Goal: Task Accomplishment & Management: Manage account settings

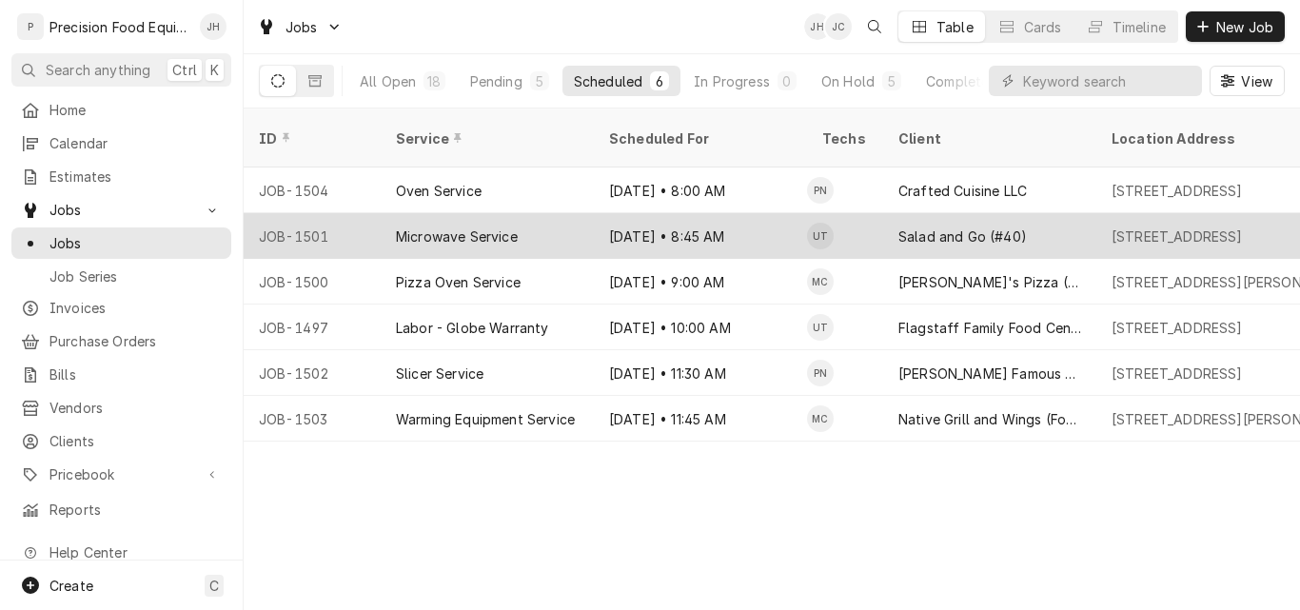
click at [559, 213] on div "Microwave Service" at bounding box center [487, 236] width 213 height 46
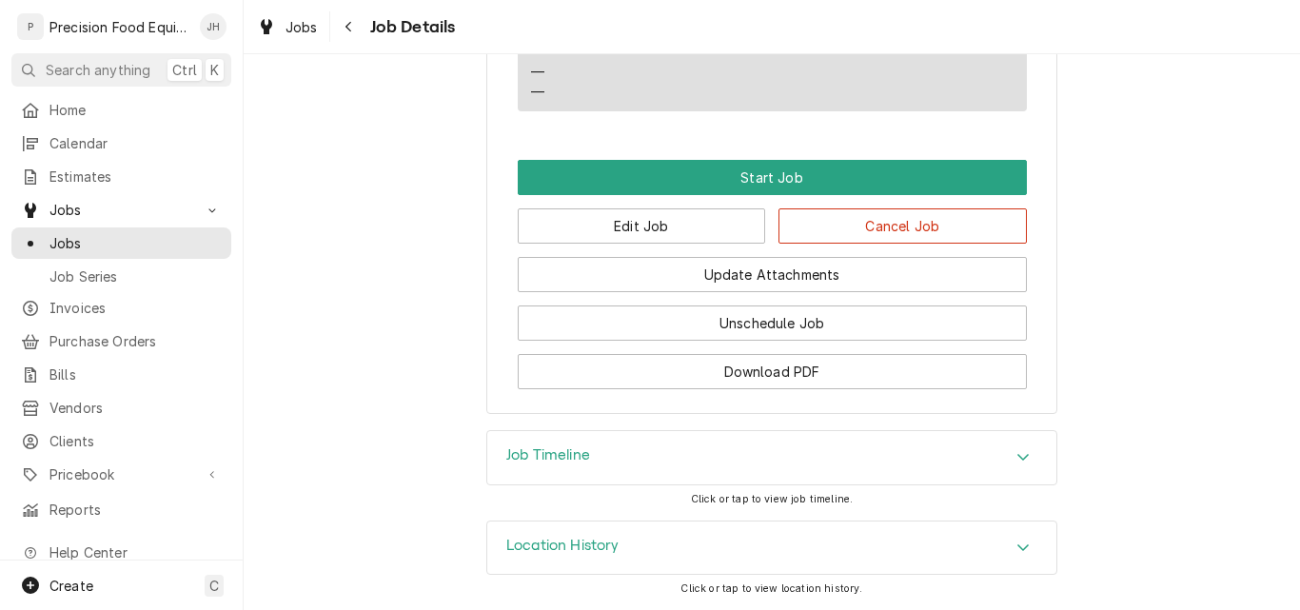
scroll to position [1616, 0]
click at [671, 223] on button "Edit Job" at bounding box center [642, 225] width 248 height 35
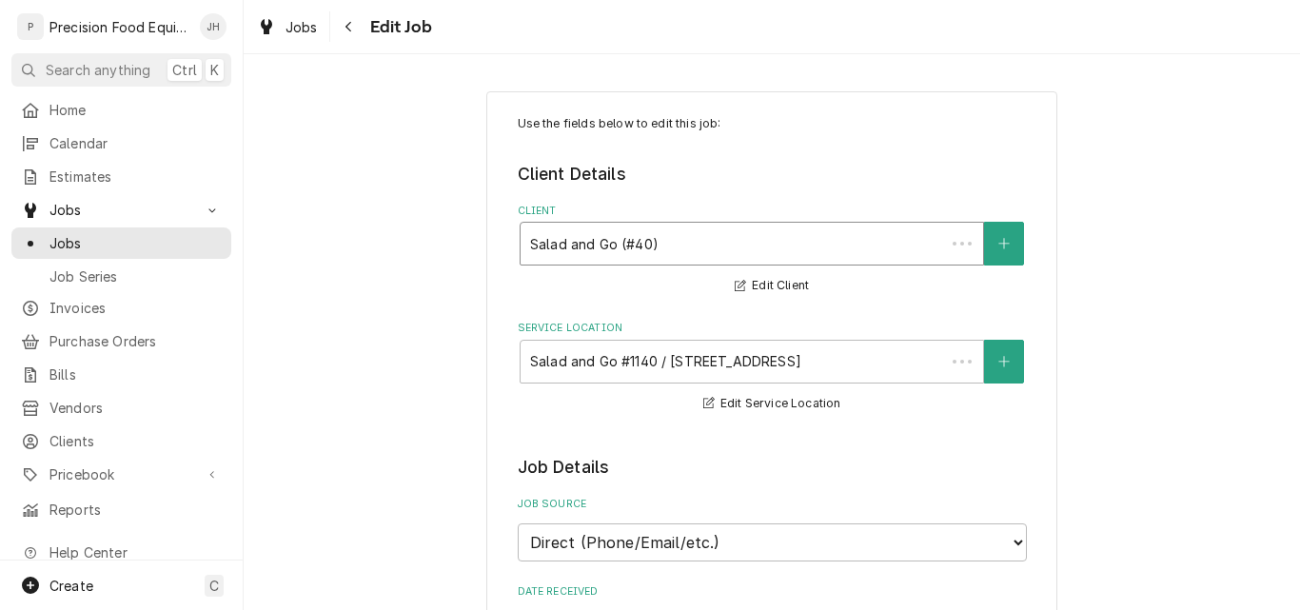
type textarea "x"
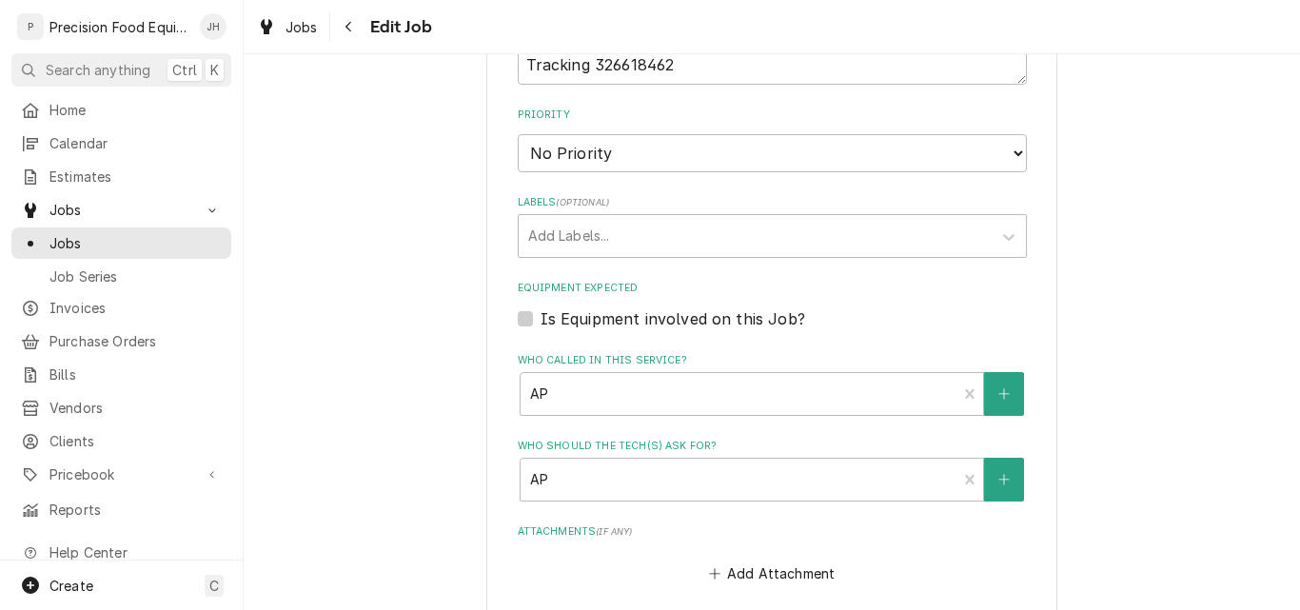
scroll to position [1332, 0]
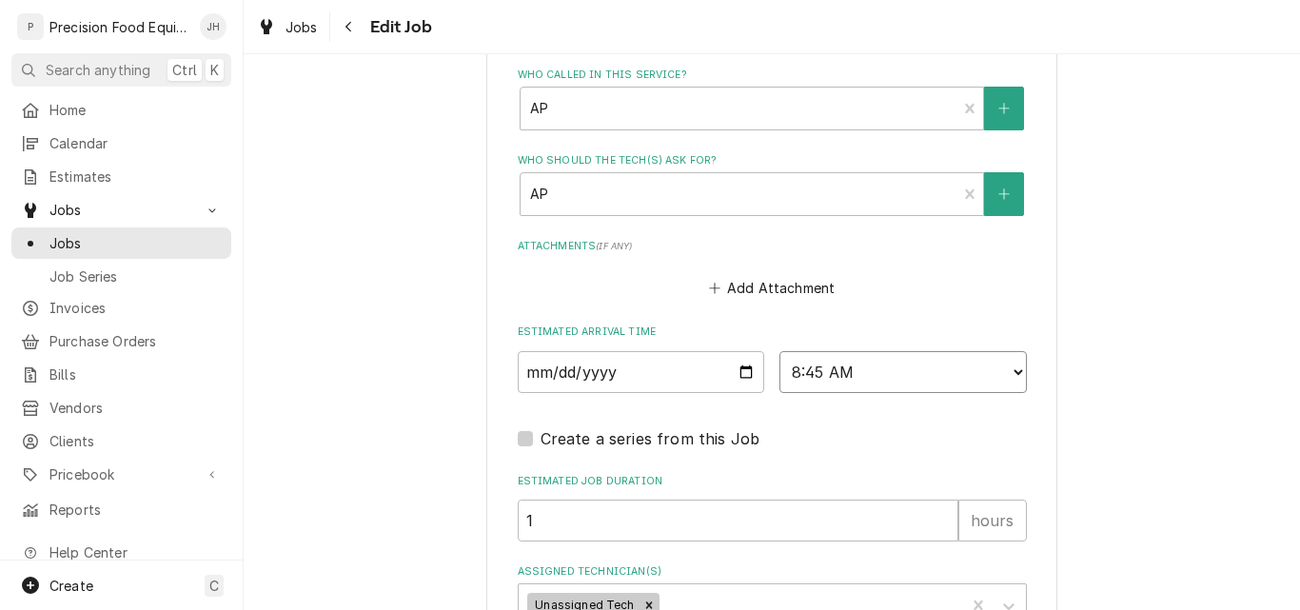
click at [930, 377] on select "AM / PM 6:00 AM 6:15 AM 6:30 AM 6:45 AM 7:00 AM 7:15 AM 7:30 AM 7:45 AM 8:00 AM…" at bounding box center [902, 372] width 247 height 42
select select "11:00:00"
click at [779, 351] on select "AM / PM 6:00 AM 6:15 AM 6:30 AM 6:45 AM 7:00 AM 7:15 AM 7:30 AM 7:45 AM 8:00 AM…" at bounding box center [902, 372] width 247 height 42
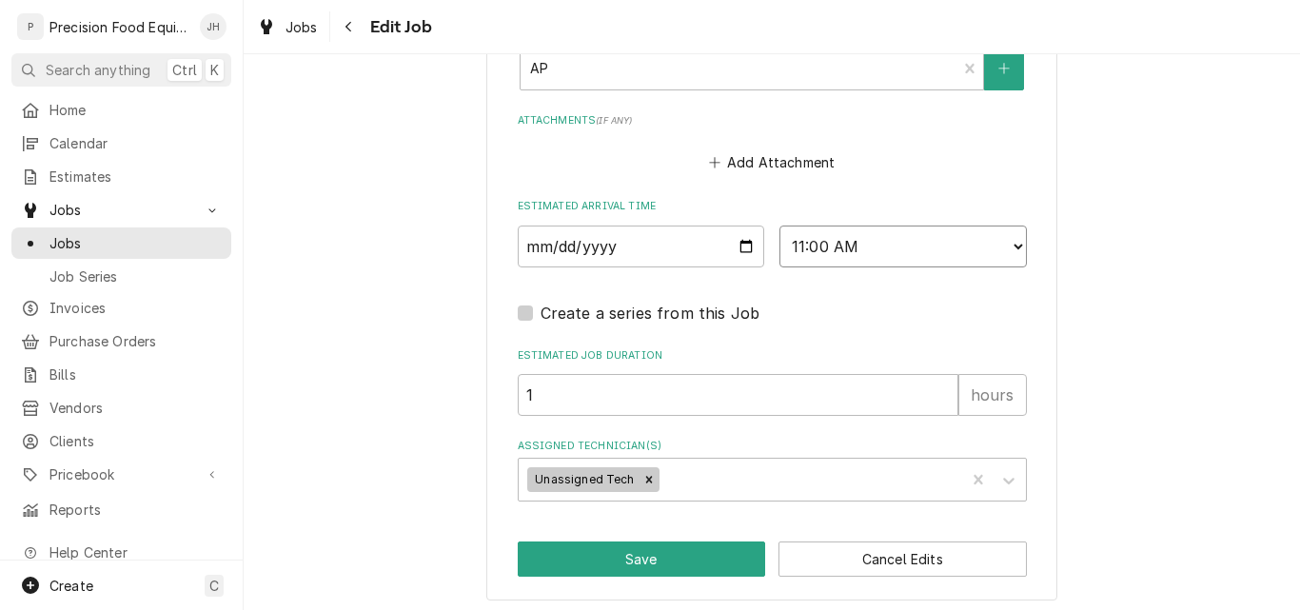
scroll to position [1466, 0]
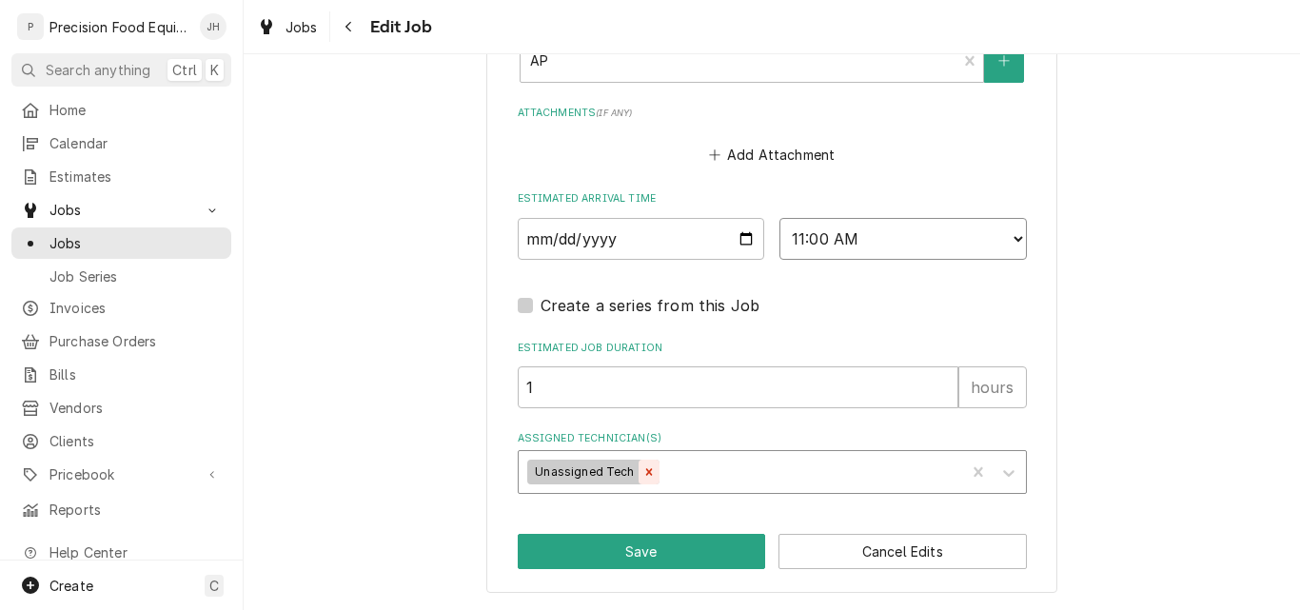
click at [645, 474] on icon "Remove Unassigned Tech" at bounding box center [648, 471] width 7 height 7
click at [639, 471] on div "Assigned Technician(s)" at bounding box center [755, 472] width 454 height 34
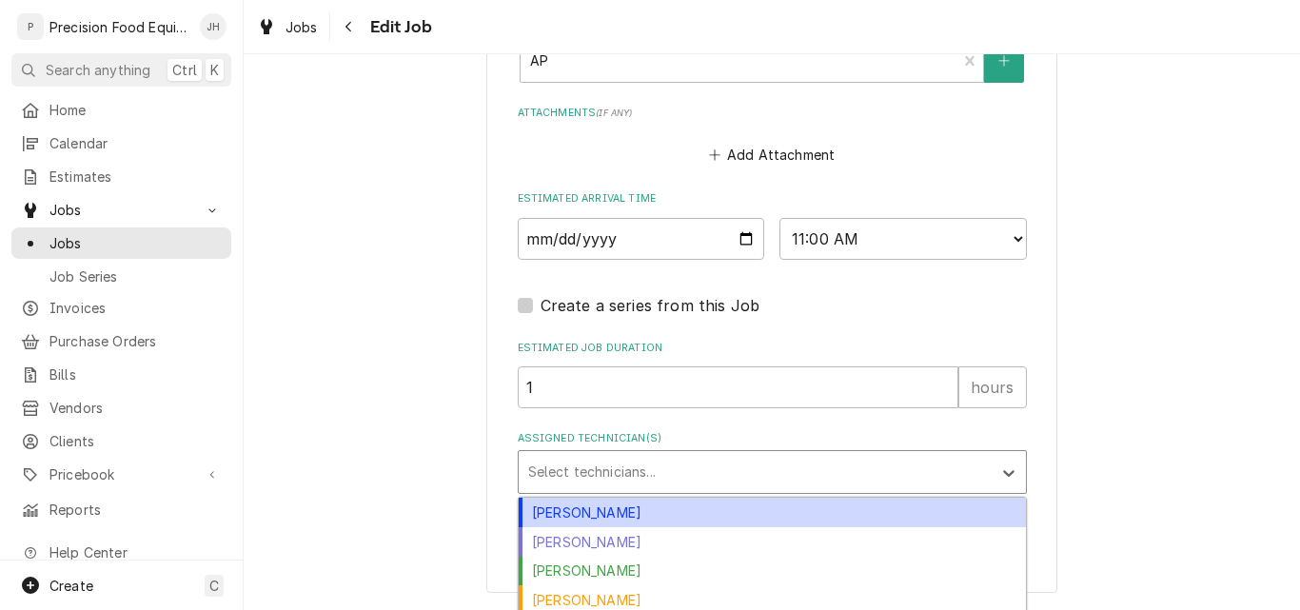
click at [626, 520] on div "Anthony Ellinger" at bounding box center [772, 513] width 507 height 30
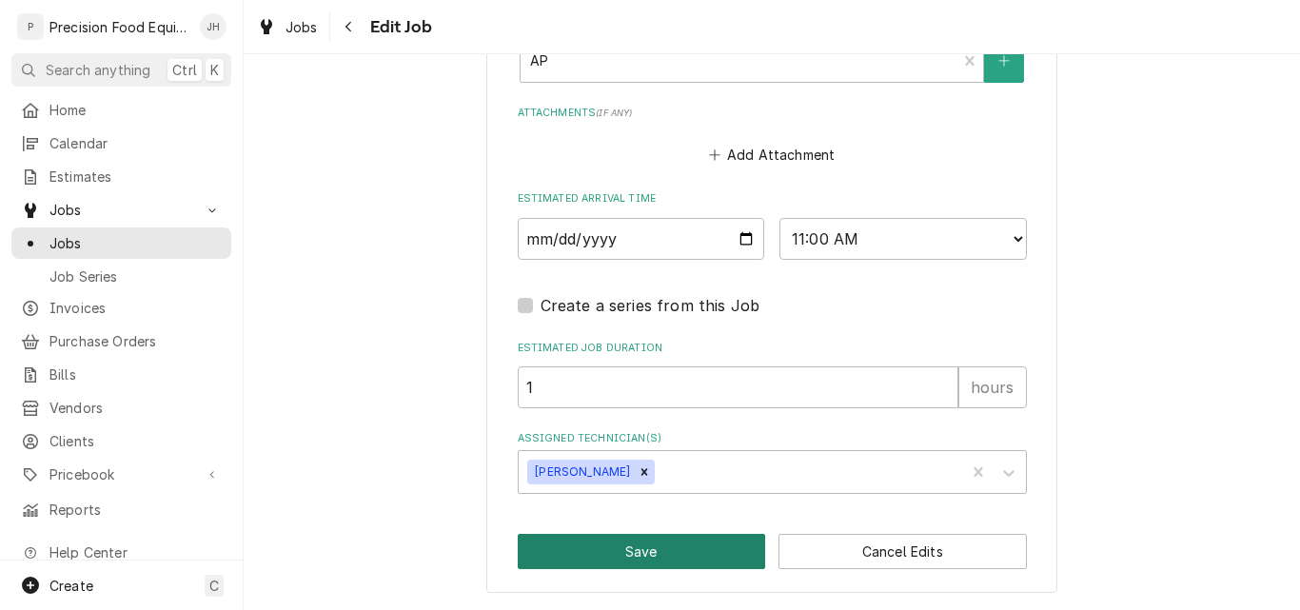
click at [623, 551] on button "Save" at bounding box center [642, 551] width 248 height 35
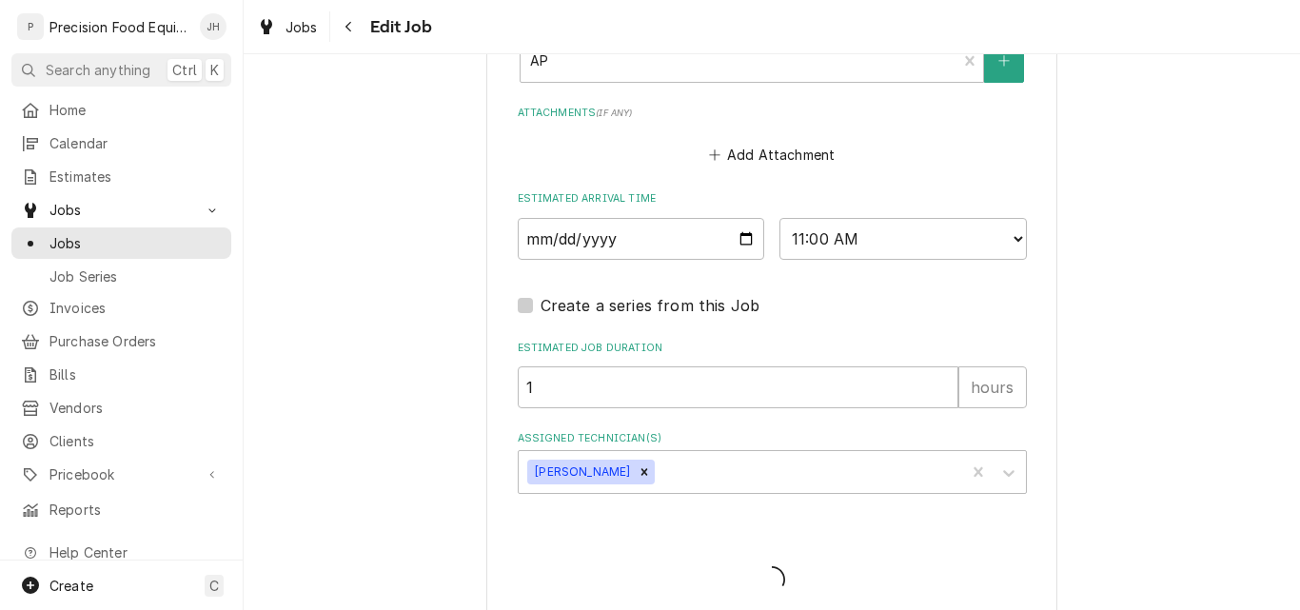
type textarea "x"
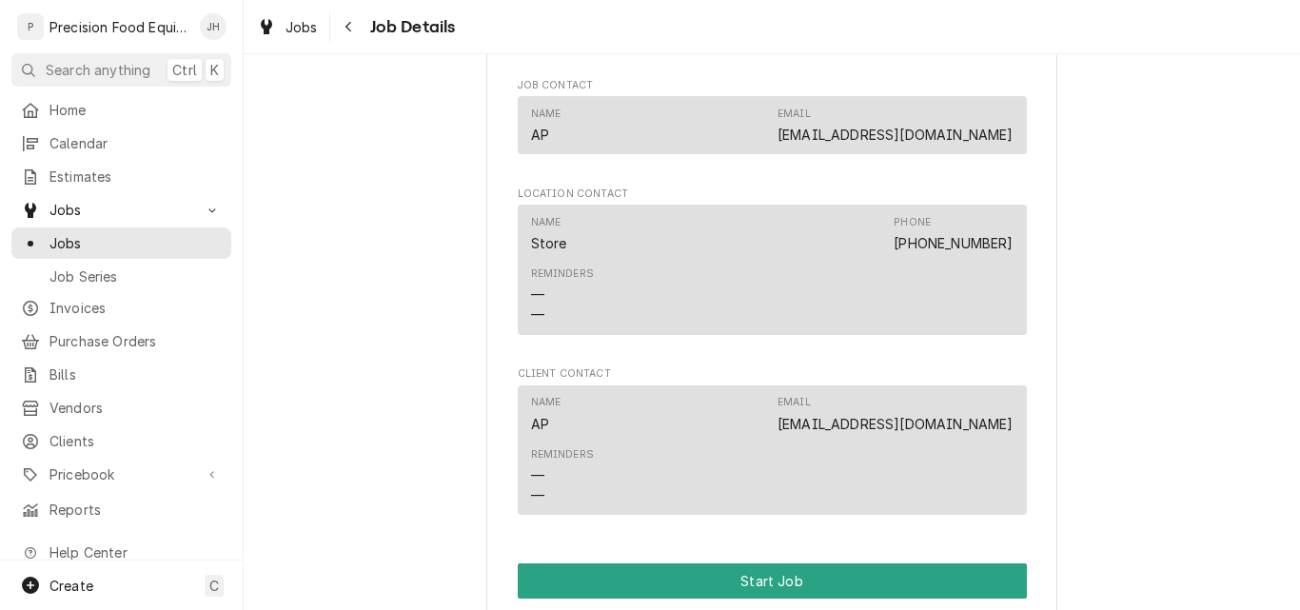
scroll to position [1237, 0]
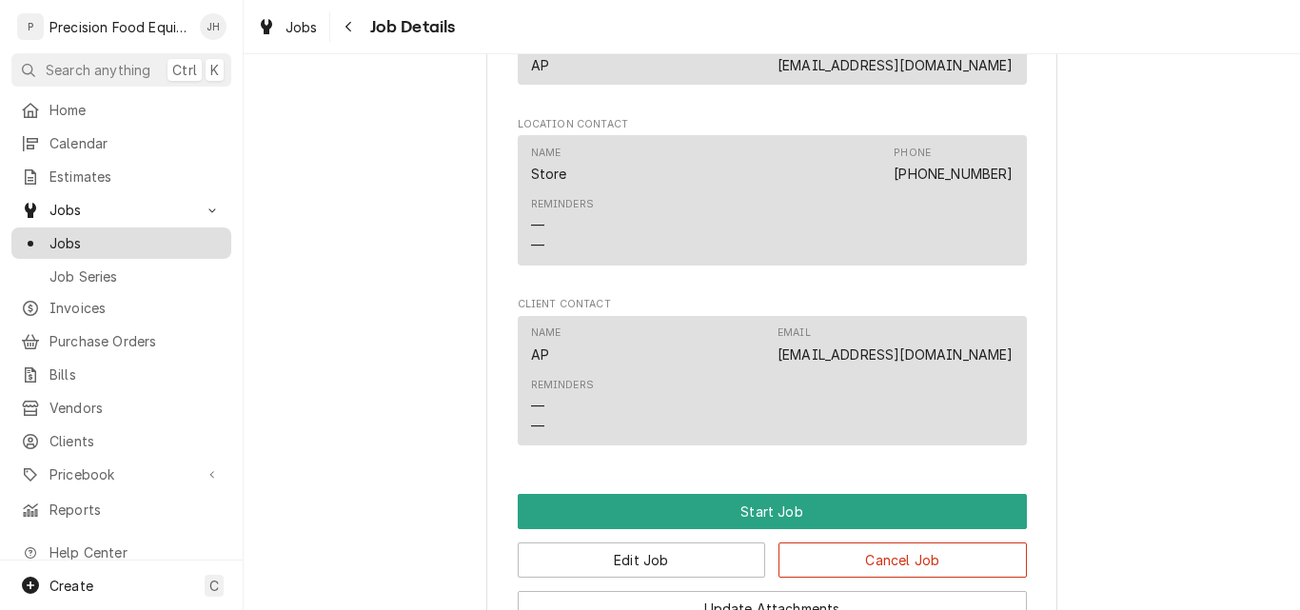
click at [79, 233] on span "Jobs" at bounding box center [135, 243] width 172 height 20
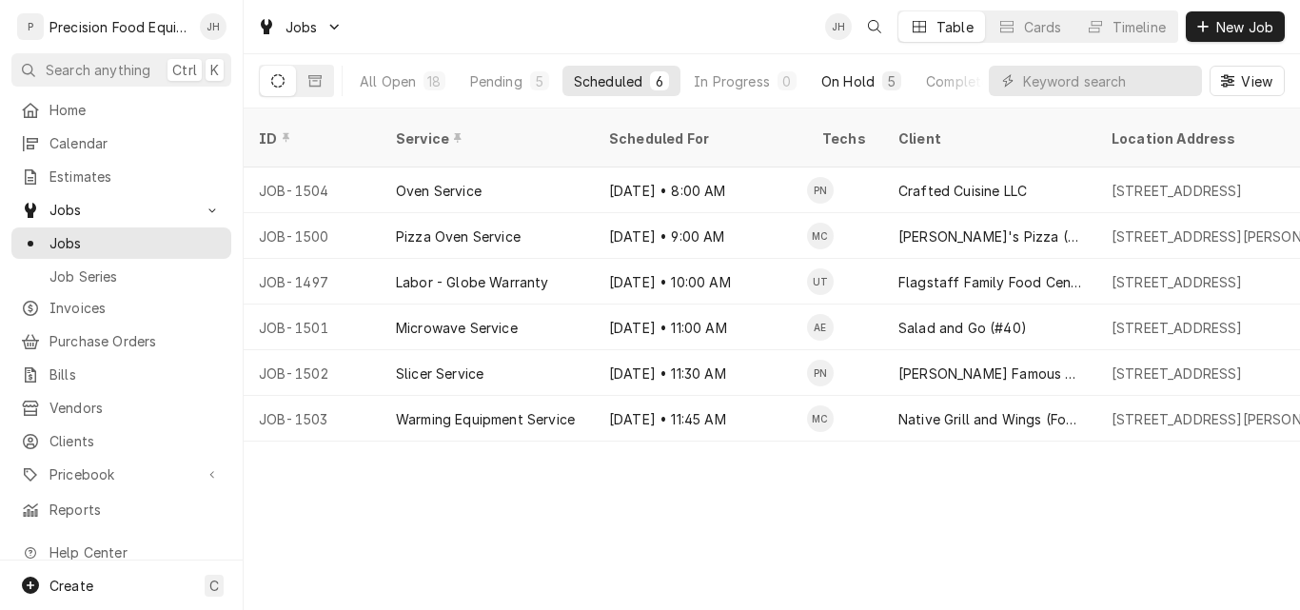
click at [865, 83] on div "On Hold" at bounding box center [847, 81] width 53 height 20
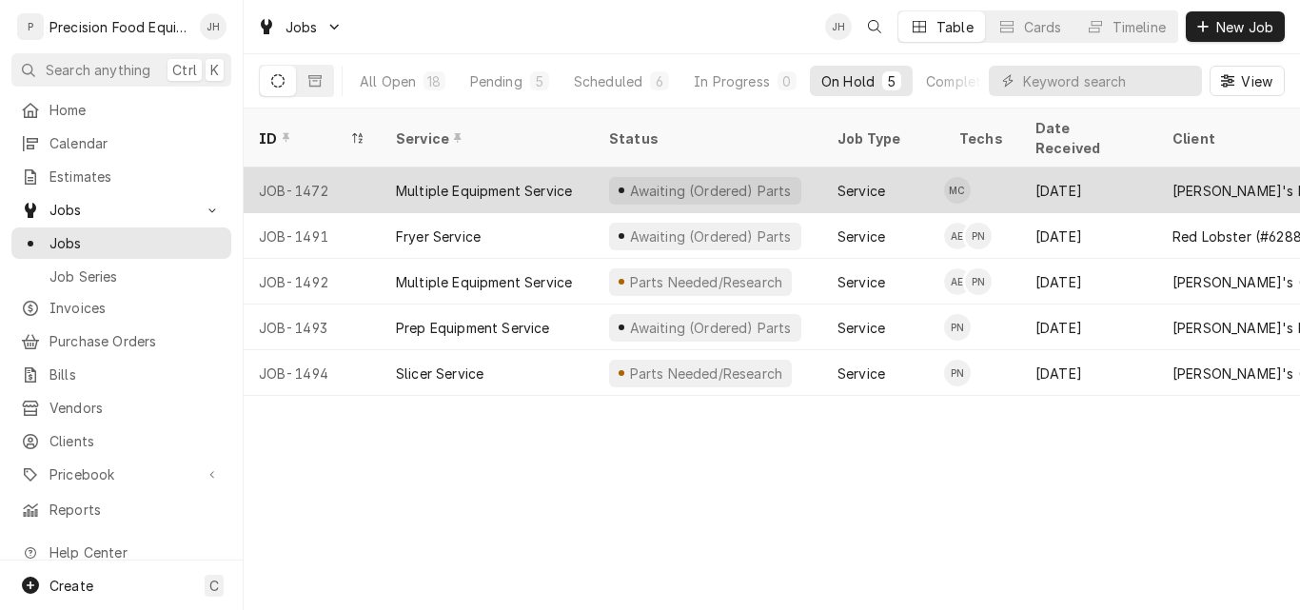
click at [535, 181] on div "Multiple Equipment Service" at bounding box center [484, 191] width 176 height 20
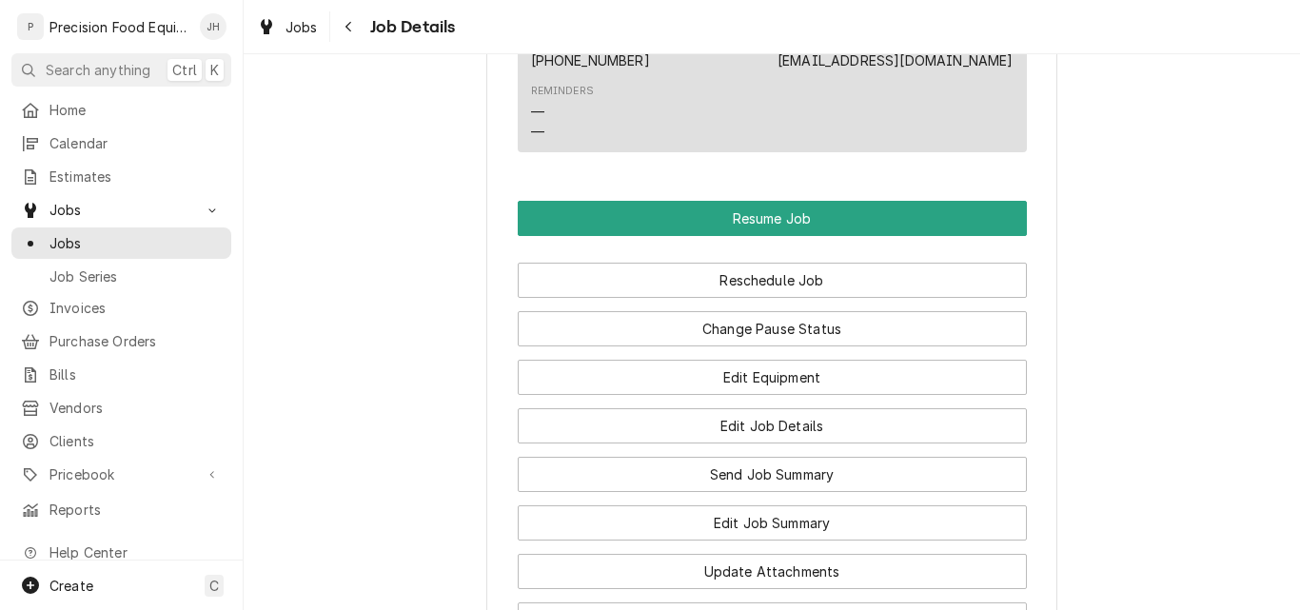
scroll to position [1808, 0]
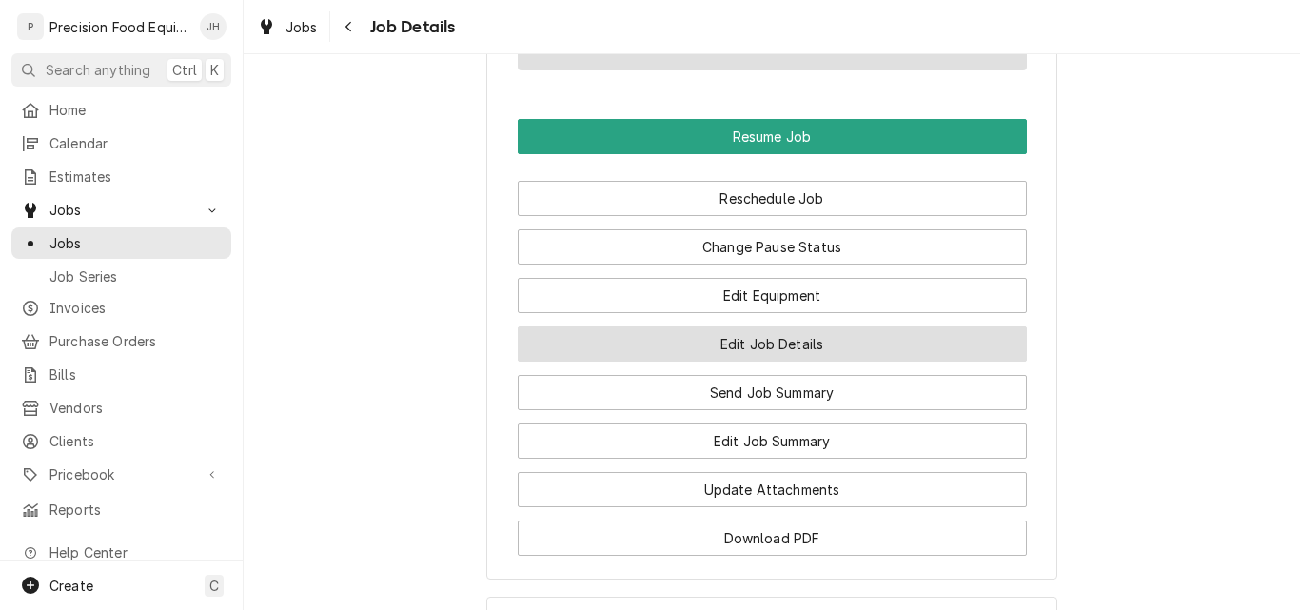
click at [701, 362] on button "Edit Job Details" at bounding box center [772, 343] width 509 height 35
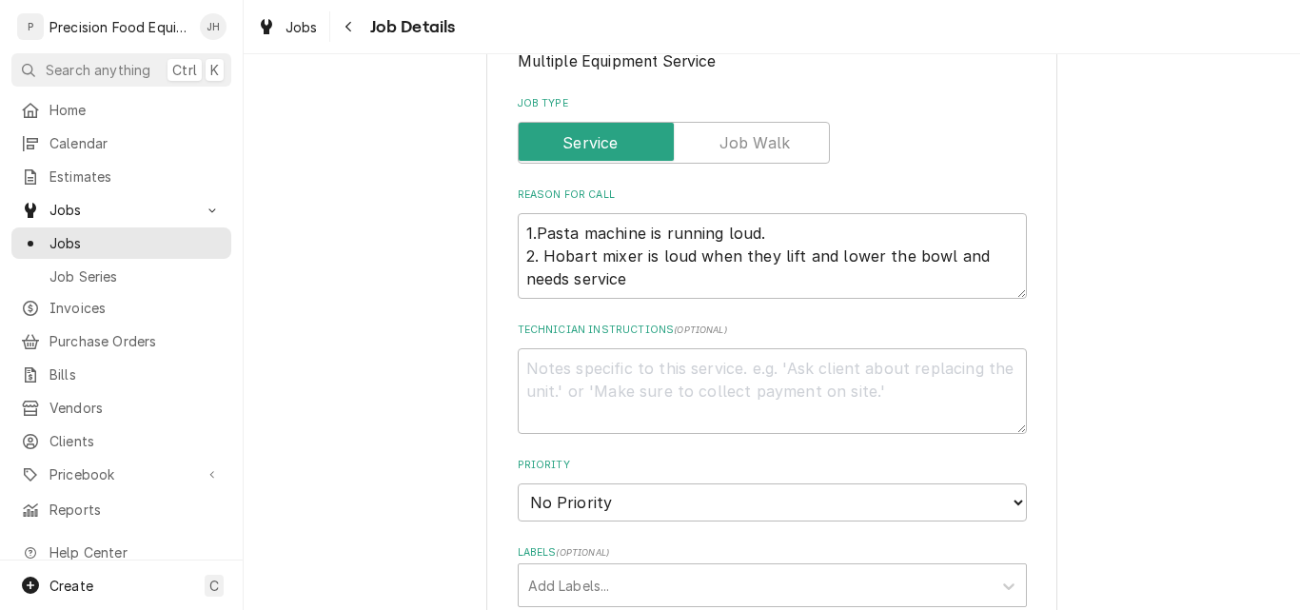
scroll to position [286, 0]
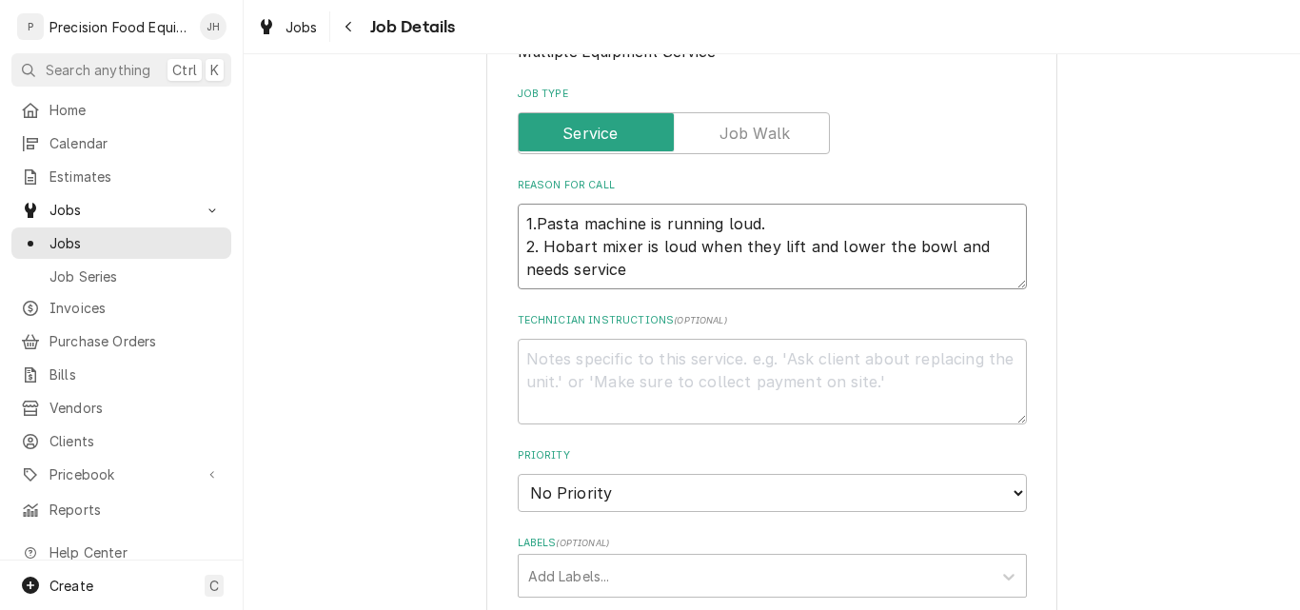
click at [659, 271] on textarea "1.Pasta machine is running loud. 2. Hobart mixer is loud when they lift and low…" at bounding box center [772, 247] width 509 height 86
type textarea "x"
type textarea "1.Pasta machine is running loud. 2. Hobart mixer is loud when they lift and low…"
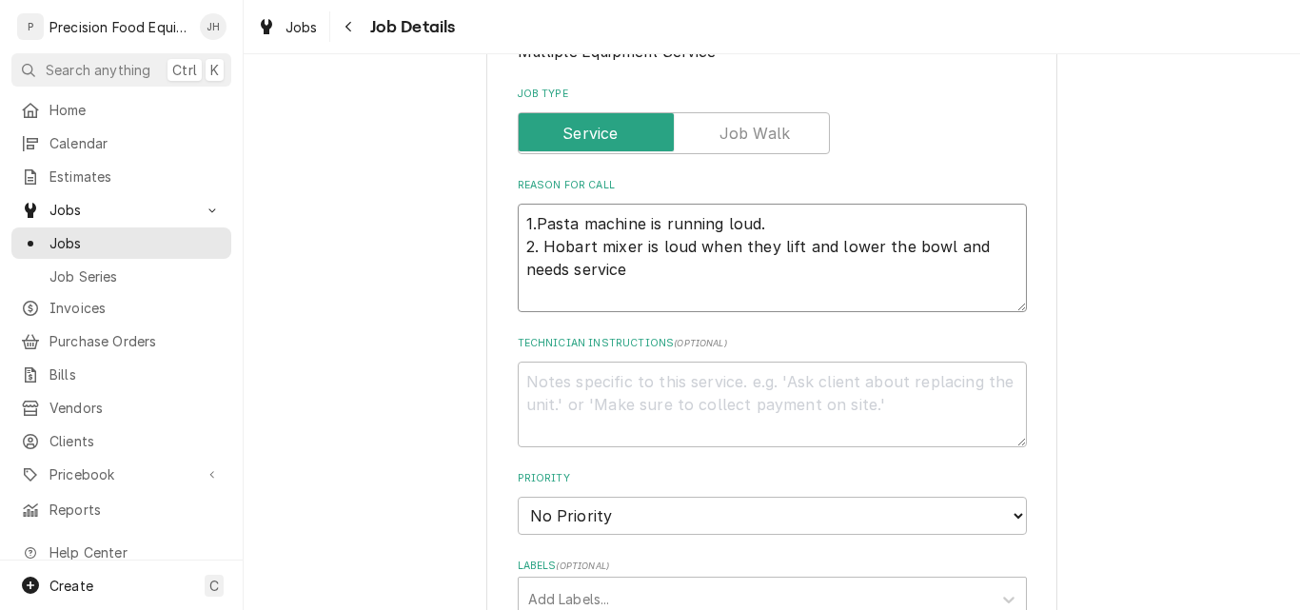
type textarea "x"
type textarea "1.Pasta machine is running loud. 2. Hobart mixer is loud when they lift and low…"
type textarea "x"
type textarea "1.Pasta machine is running loud. 2. Hobart mixer is loud when they lift and low…"
type textarea "x"
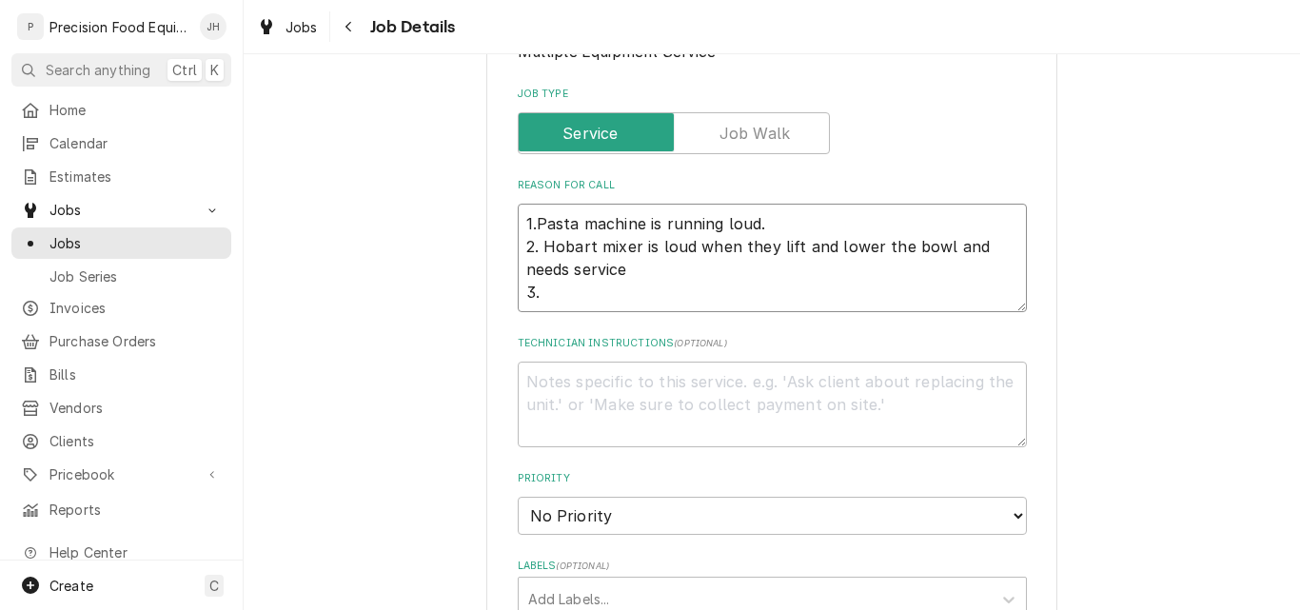
type textarea "1.Pasta machine is running loud. 2. Hobart mixer is loud when they lift and low…"
type textarea "x"
type textarea "1.Pasta machine is running loud. 2. Hobart mixer is loud when they lift and low…"
type textarea "x"
type textarea "1.Pasta machine is running loud. 2. Hobart mixer is loud when they lift and low…"
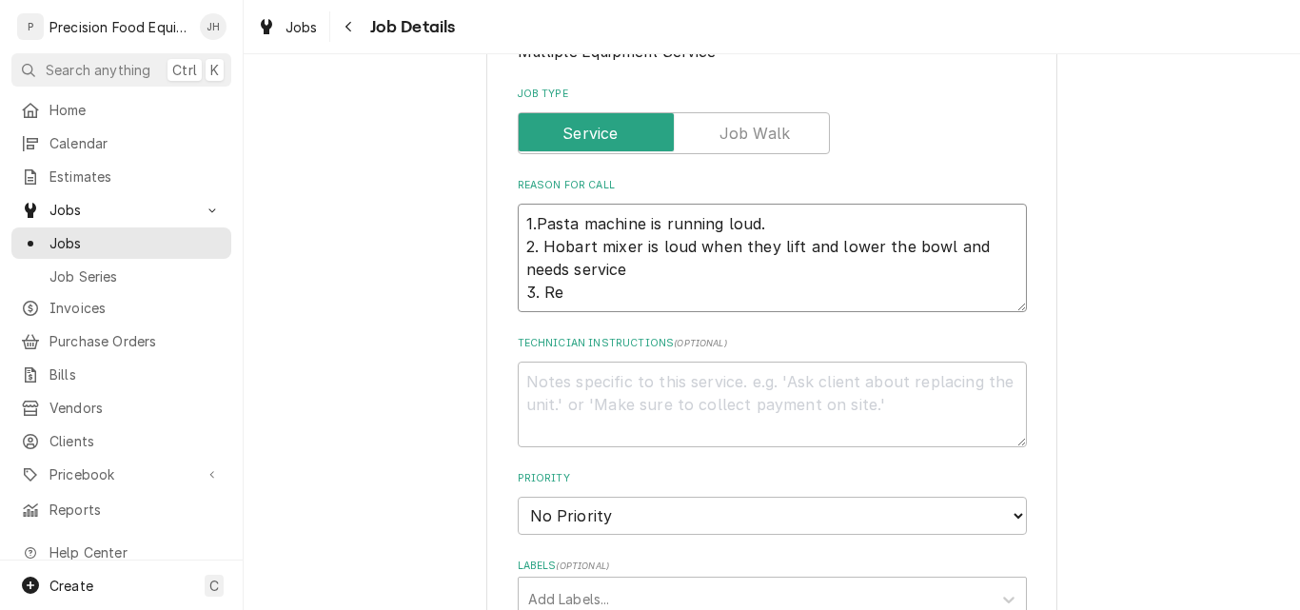
type textarea "x"
type textarea "1.Pasta machine is running loud. 2. Hobart mixer is loud when they lift and low…"
type textarea "x"
type textarea "1.Pasta machine is running loud. 2. Hobart mixer is loud when they lift and low…"
type textarea "x"
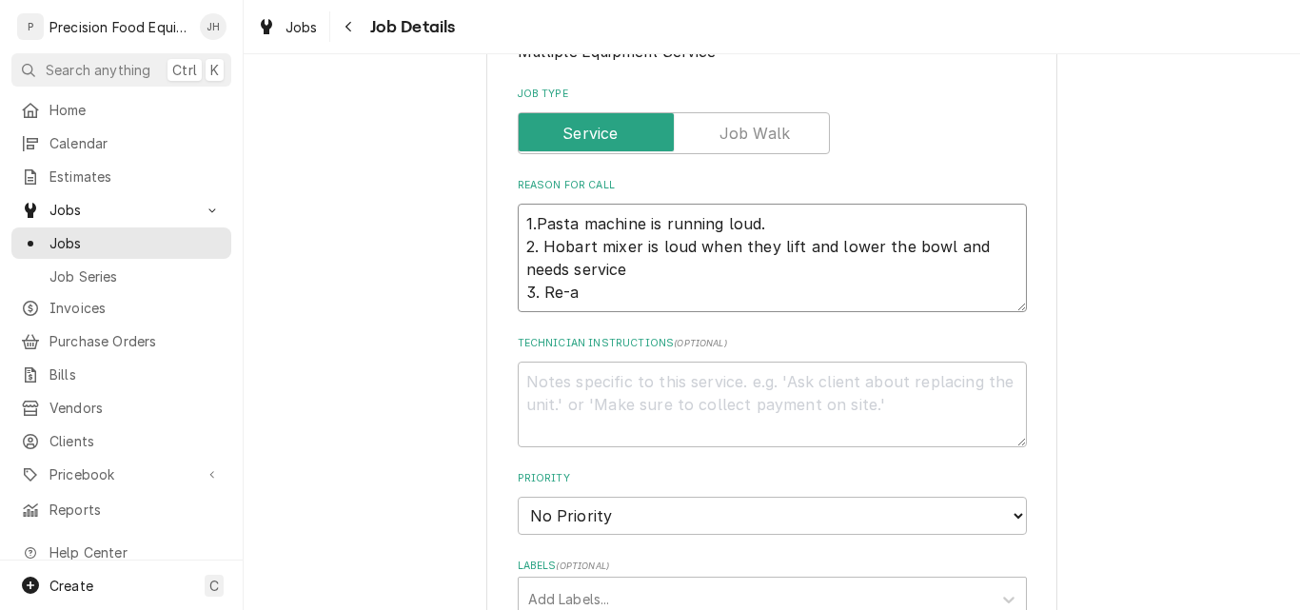
type textarea "1.Pasta machine is running loud. 2. Hobart mixer is loud when they lift and low…"
type textarea "x"
type textarea "1.Pasta machine is running loud. 2. Hobart mixer is loud when they lift and low…"
type textarea "x"
type textarea "1.Pasta machine is running loud. 2. Hobart mixer is loud when they lift and low…"
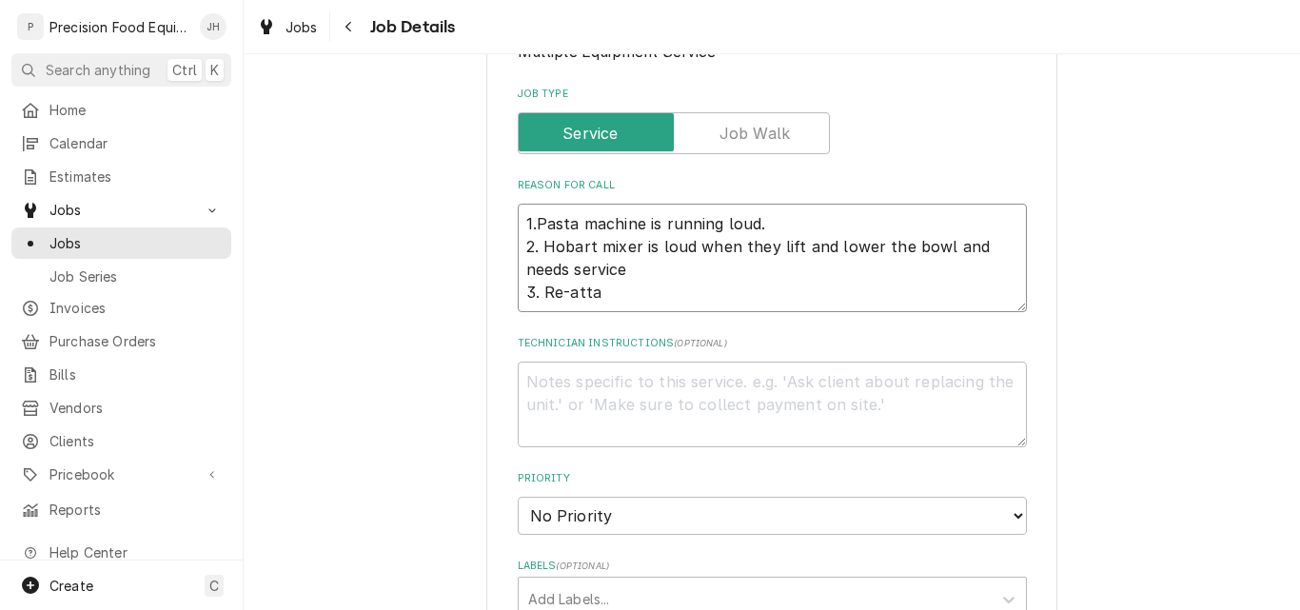
type textarea "x"
type textarea "1.Pasta machine is running loud. 2. Hobart mixer is loud when they lift and low…"
type textarea "x"
type textarea "1.Pasta machine is running loud. 2. Hobart mixer is loud when they lift and low…"
type textarea "x"
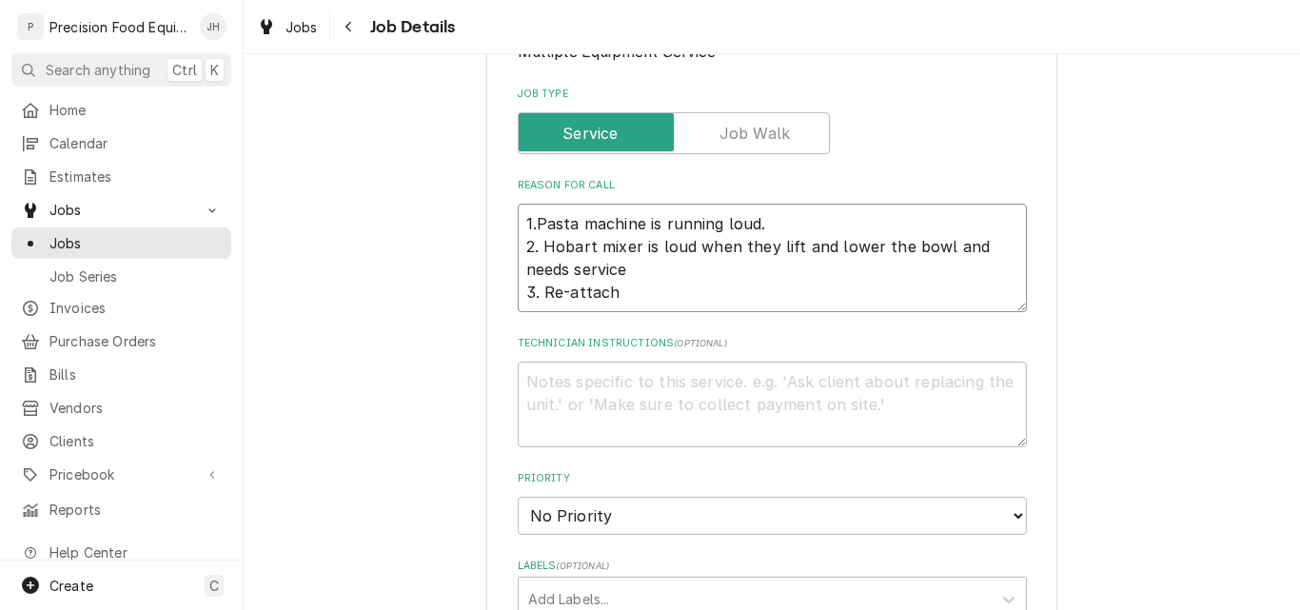
type textarea "1.Pasta machine is running loud. 2. Hobart mixer is loud when they lift and low…"
type textarea "x"
type textarea "1.Pasta machine is running loud. 2. Hobart mixer is loud when they lift and low…"
type textarea "x"
type textarea "1.Pasta machine is running loud. 2. Hobart mixer is loud when they lift and low…"
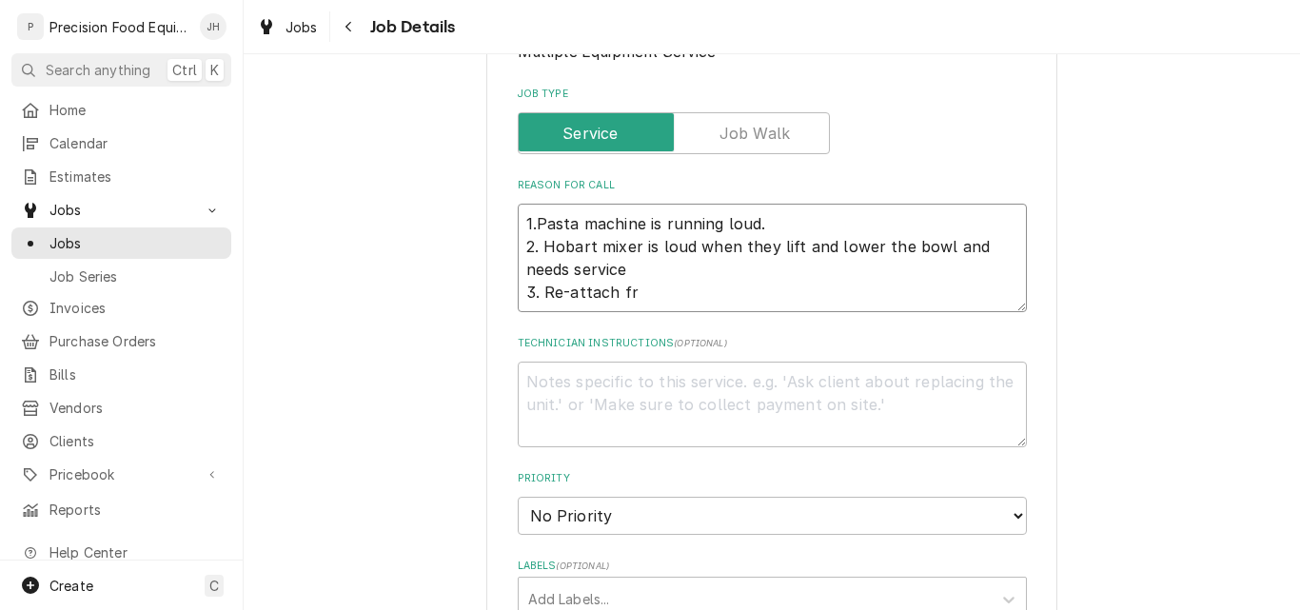
type textarea "x"
type textarea "1.Pasta machine is running loud. 2. Hobart mixer is loud when they lift and low…"
type textarea "x"
type textarea "1.Pasta machine is running loud. 2. Hobart mixer is loud when they lift and low…"
type textarea "x"
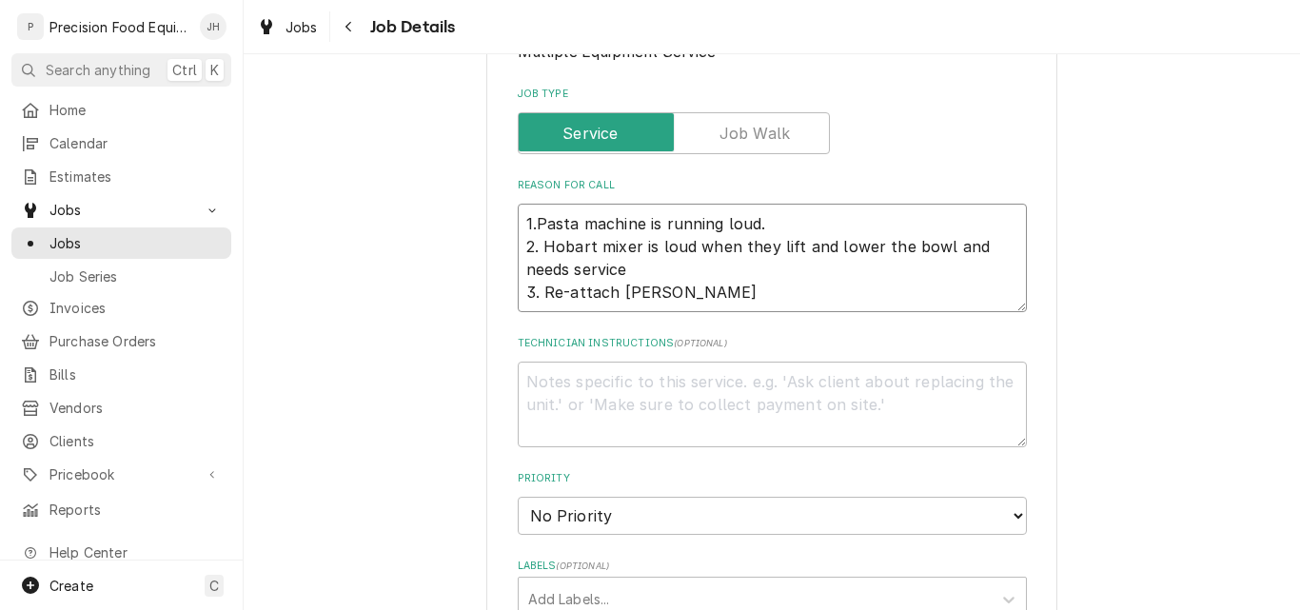
type textarea "1.Pasta machine is running loud. 2. Hobart mixer is loud when they lift and low…"
type textarea "x"
type textarea "1.Pasta machine is running loud. 2. Hobart mixer is loud when they lift and low…"
type textarea "x"
type textarea "1.Pasta machine is running loud. 2. Hobart mixer is loud when they lift and low…"
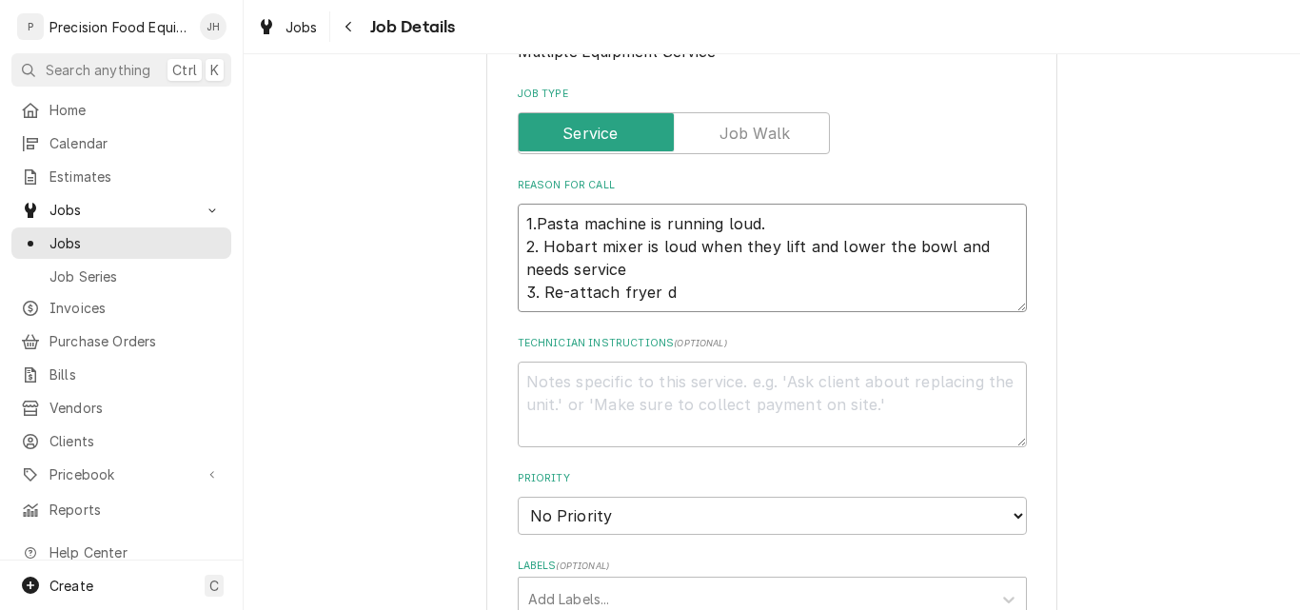
type textarea "x"
type textarea "1.Pasta machine is running loud. 2. Hobart mixer is loud when they lift and low…"
type textarea "x"
type textarea "1.Pasta machine is running loud. 2. Hobart mixer is loud when they lift and low…"
type textarea "x"
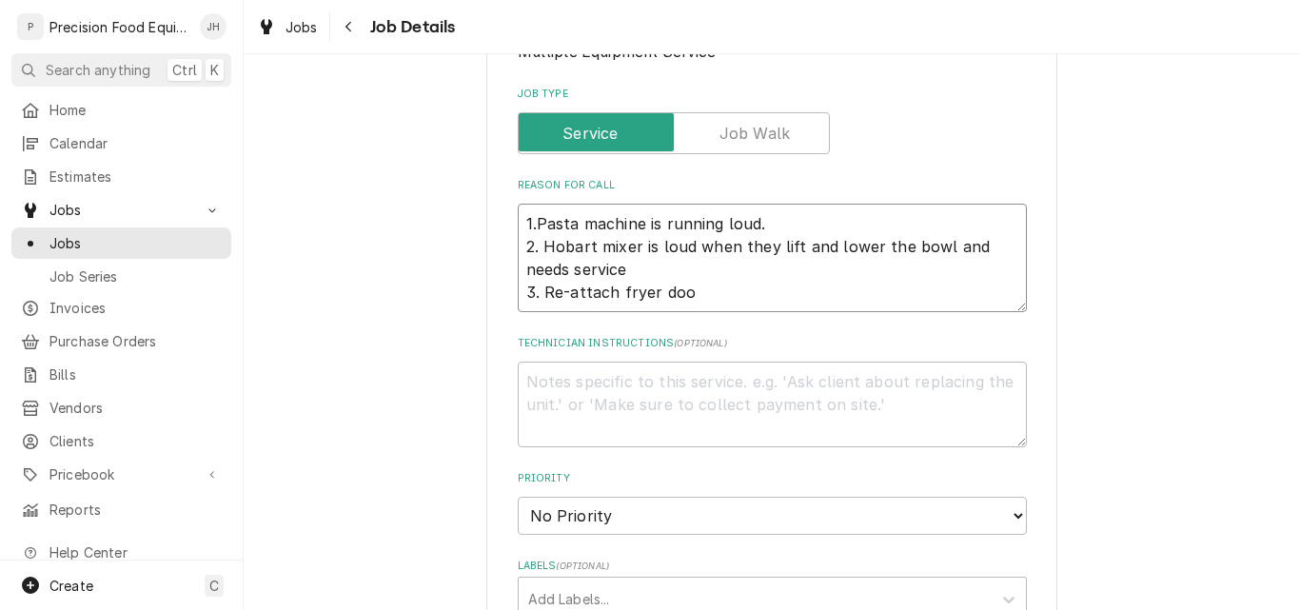
type textarea "1.Pasta machine is running loud. 2. Hobart mixer is loud when they lift and low…"
type textarea "x"
type textarea "1.Pasta machine is running loud. 2. Hobart mixer is loud when they lift and low…"
type textarea "x"
type textarea "1.Pasta machine is running loud. 2. Hobart mixer is loud when they lift and low…"
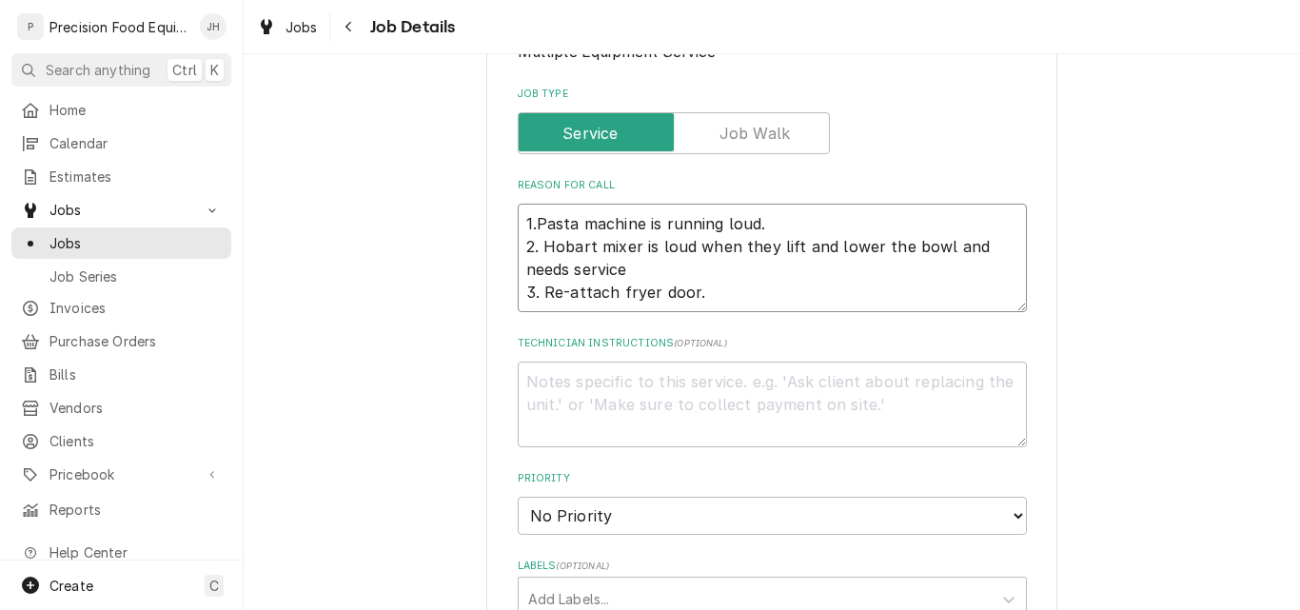
type textarea "x"
type textarea "1.Pasta machine is running loud. 2. Hobart mixer is loud when they lift and low…"
type textarea "x"
type textarea "1.Pasta machine is running loud. 2. Hobart mixer is loud when they lift and low…"
type textarea "x"
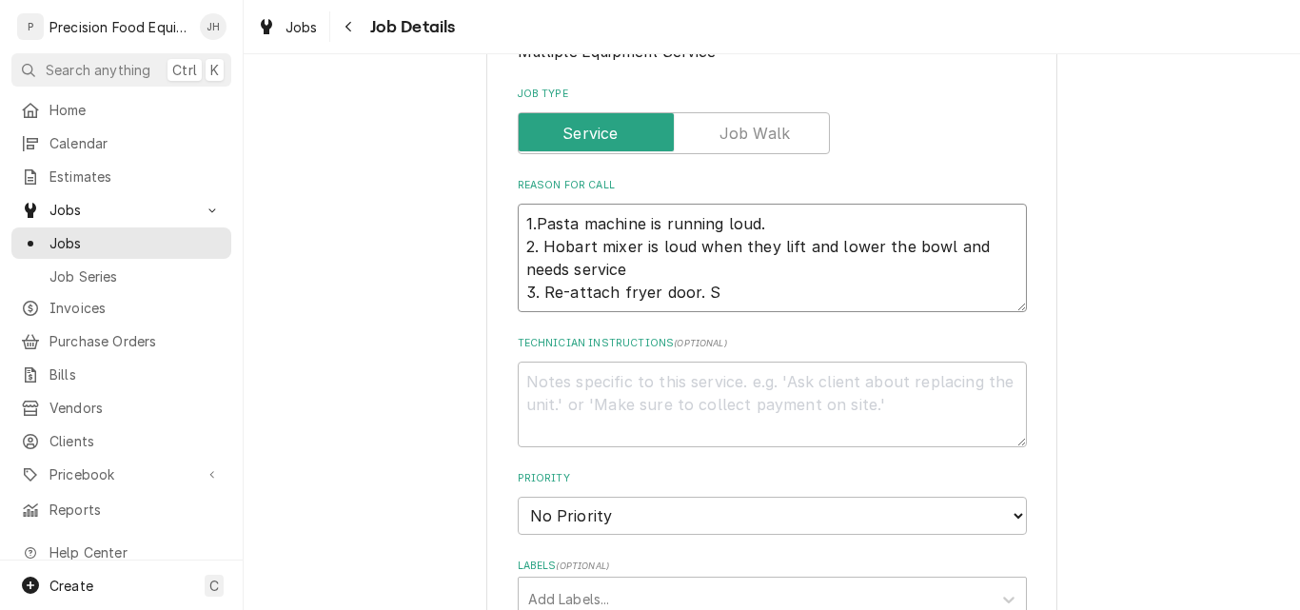
type textarea "1.Pasta machine is running loud. 2. Hobart mixer is loud when they lift and low…"
type textarea "x"
type textarea "1.Pasta machine is running loud. 2. Hobart mixer is loud when they lift and low…"
type textarea "x"
type textarea "1.Pasta machine is running loud. 2. Hobart mixer is loud when they lift and low…"
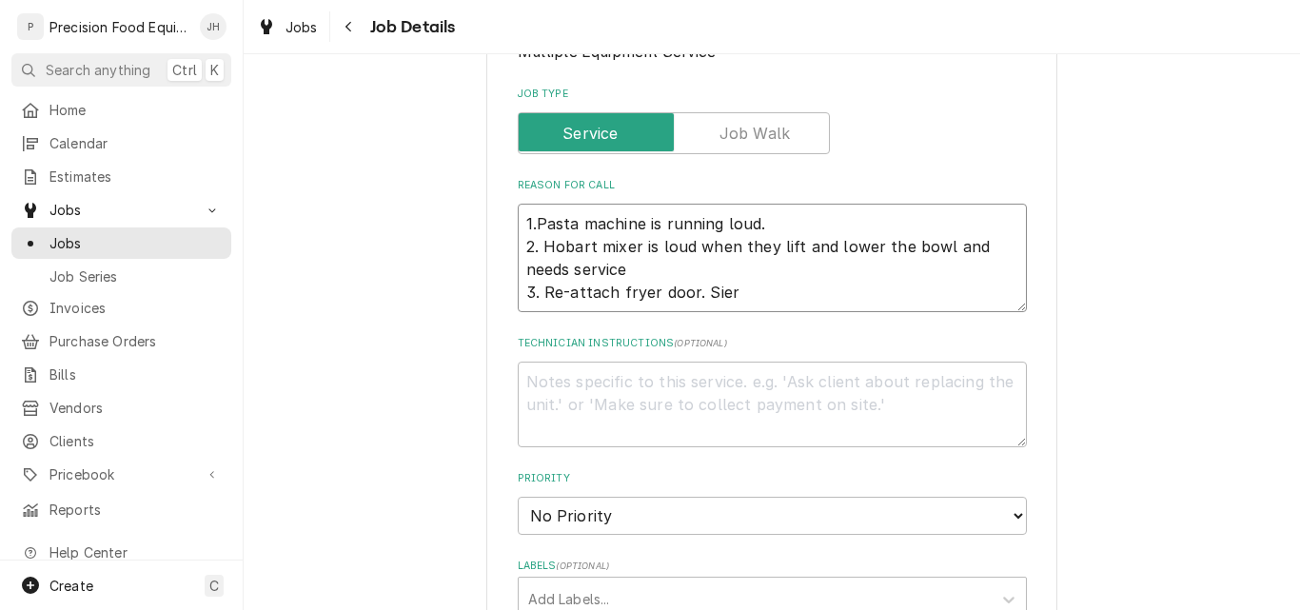
type textarea "x"
type textarea "1.Pasta machine is running loud. 2. Hobart mixer is loud when they lift and low…"
type textarea "x"
type textarea "1.Pasta machine is running loud. 2. Hobart mixer is loud when they lift and low…"
type textarea "x"
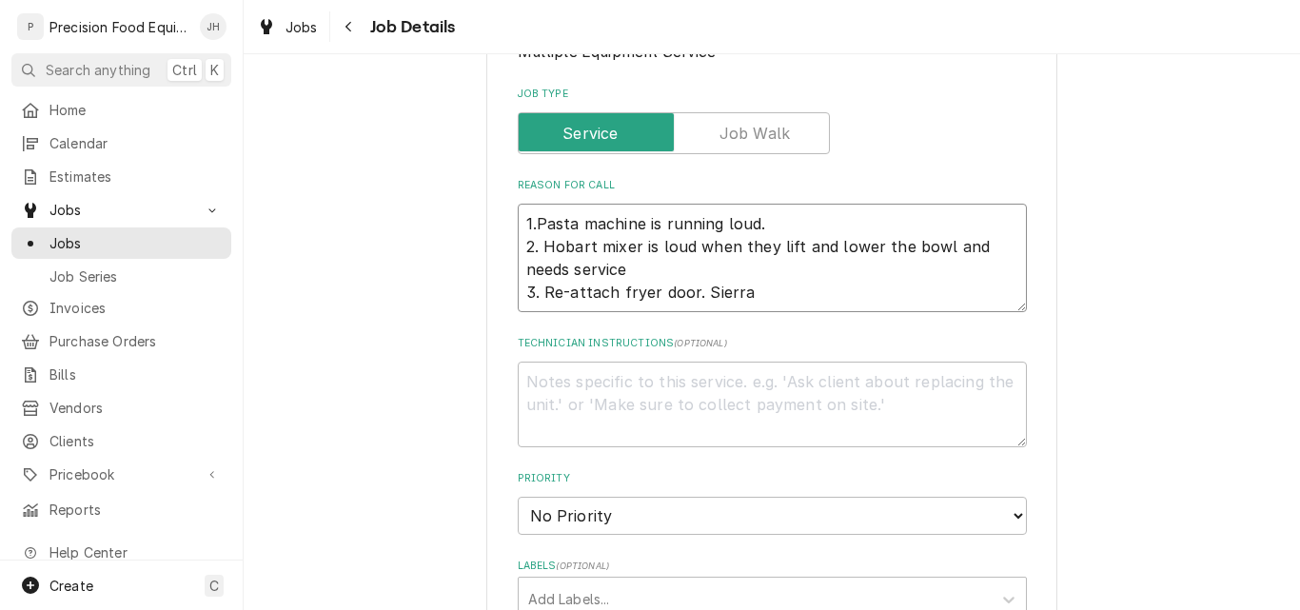
type textarea "1.Pasta machine is running loud. 2. Hobart mixer is loud when they lift and low…"
type textarea "x"
type textarea "1.Pasta machine is running loud. 2. Hobart mixer is loud when they lift and low…"
type textarea "x"
type textarea "1.Pasta machine is running loud. 2. Hobart mixer is loud when they lift and low…"
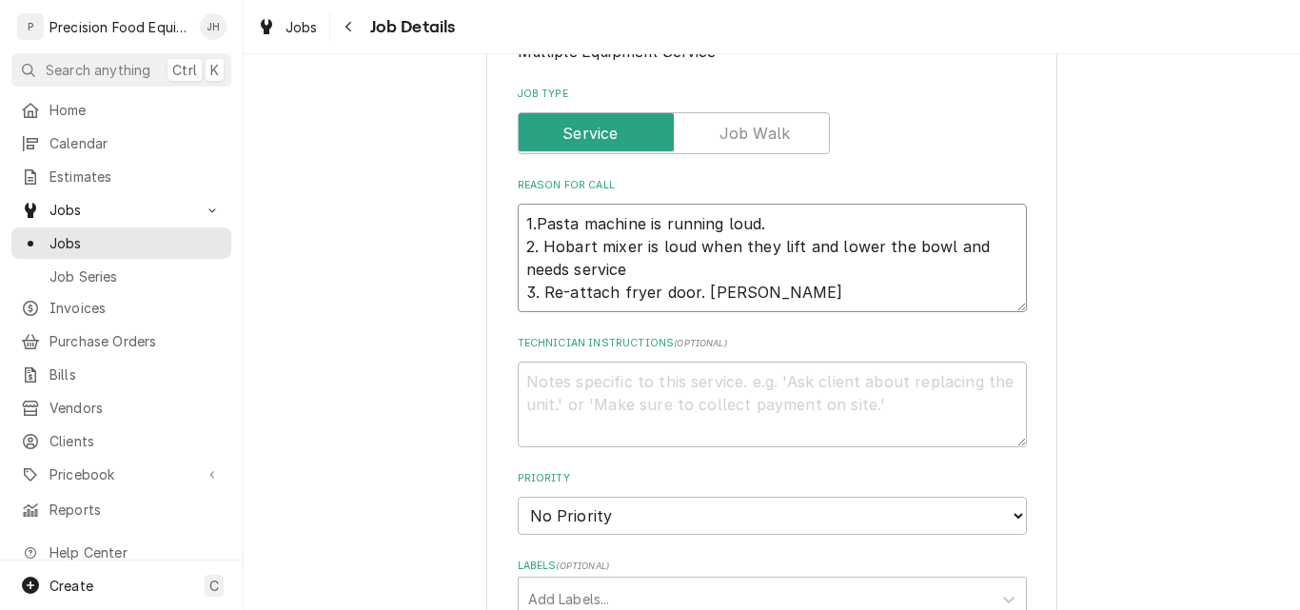
type textarea "x"
type textarea "1.Pasta machine is running loud. 2. Hobart mixer is loud when they lift and low…"
type textarea "x"
type textarea "1.Pasta machine is running loud. 2. Hobart mixer is loud when they lift and low…"
type textarea "x"
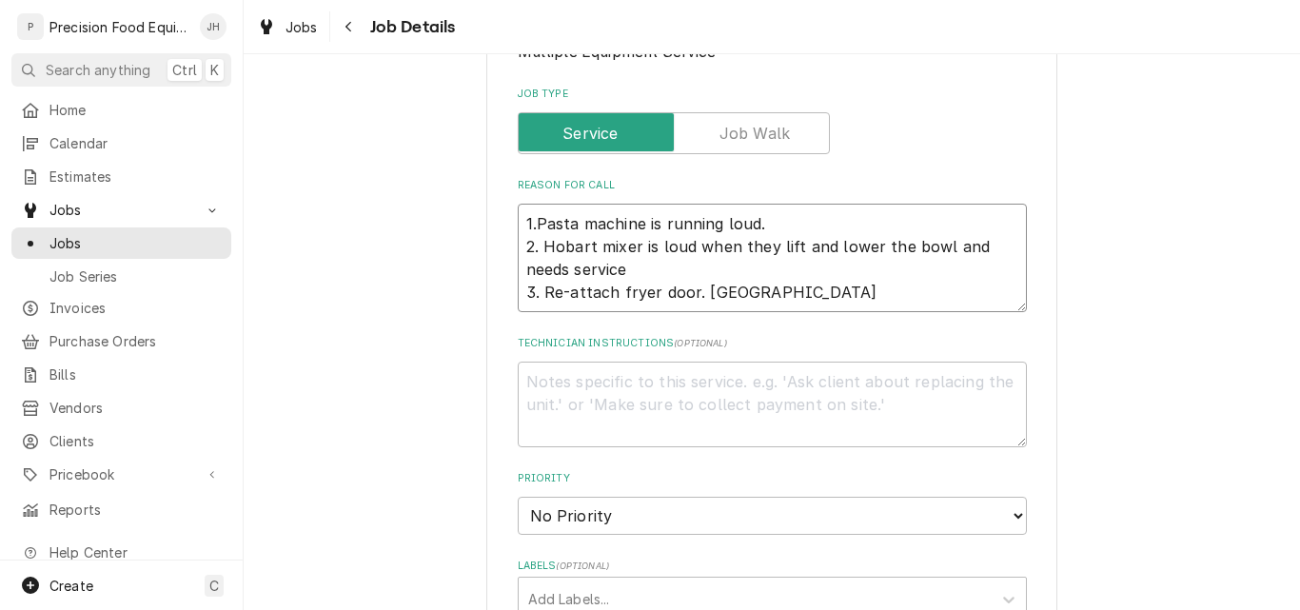
type textarea "1.Pasta machine is running loud. 2. Hobart mixer is loud when they lift and low…"
type textarea "x"
type textarea "1.Pasta machine is running loud. 2. Hobart mixer is loud when they lift and low…"
type textarea "x"
type textarea "1.Pasta machine is running loud. 2. Hobart mixer is loud when they lift and low…"
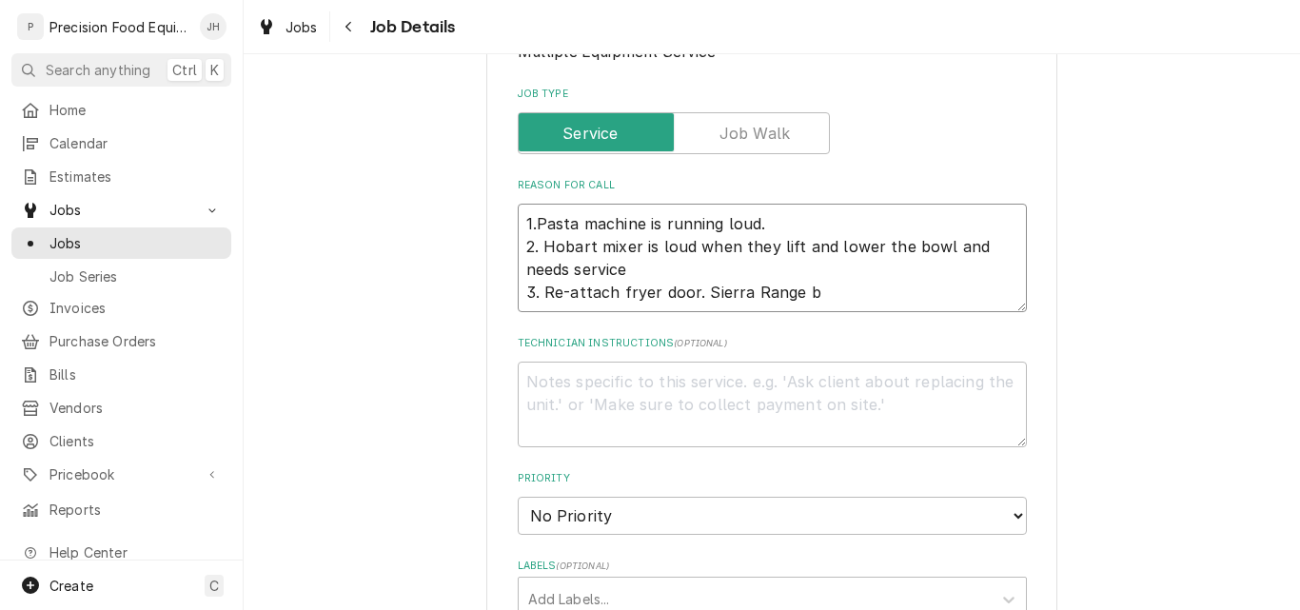
type textarea "x"
type textarea "1.Pasta machine is running loud. 2. Hobart mixer is loud when they lift and low…"
type textarea "x"
type textarea "1.Pasta machine is running loud. 2. Hobart mixer is loud when they lift and low…"
type textarea "x"
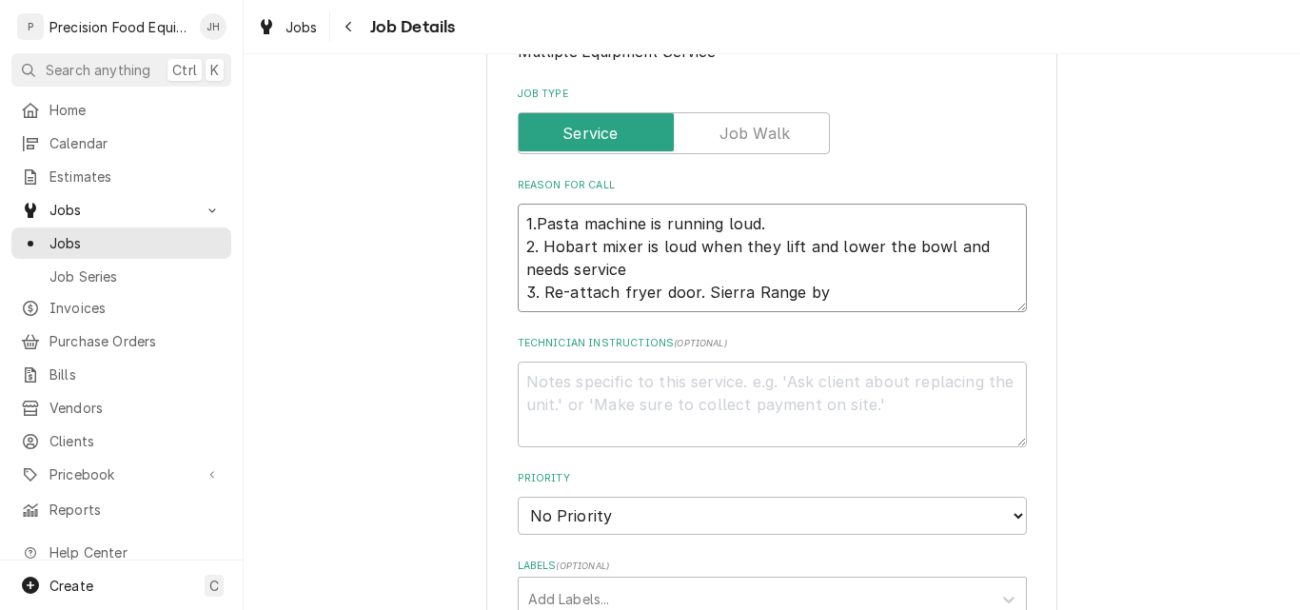
type textarea "1.Pasta machine is running loud. 2. Hobart mixer is loud when they lift and low…"
type textarea "x"
type textarea "1.Pasta machine is running loud. 2. Hobart mixer is loud when they lift and low…"
type textarea "x"
type textarea "1.Pasta machine is running loud. 2. Hobart mixer is loud when they lift and low…"
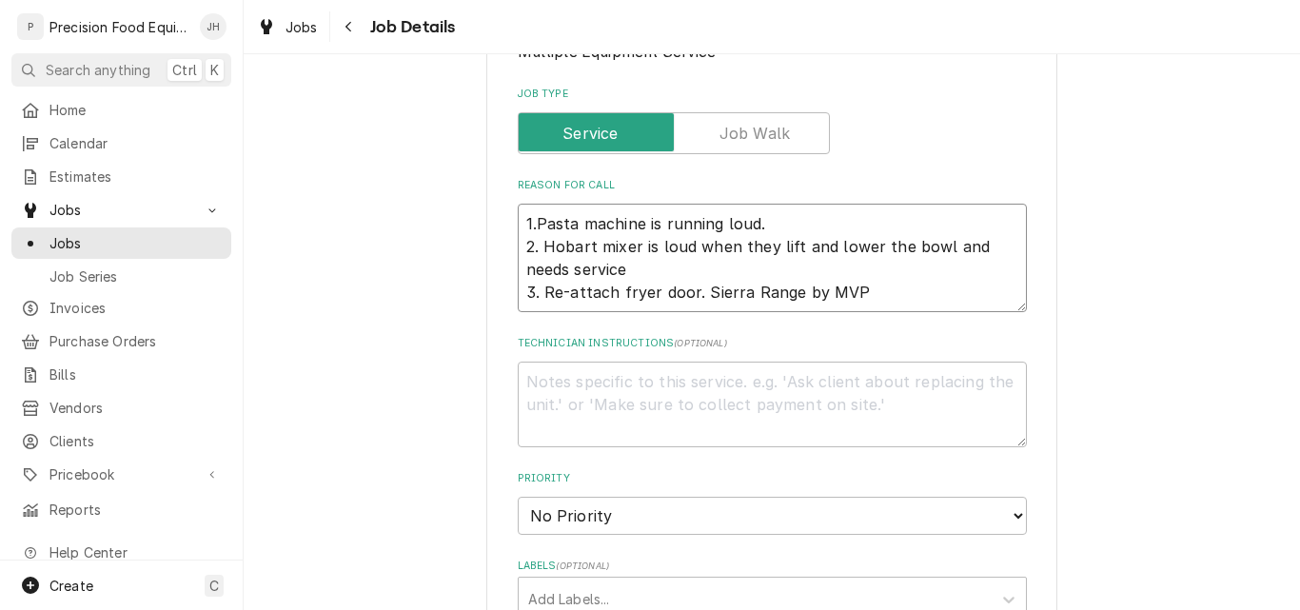
type textarea "x"
type textarea "1.Pasta machine is running loud. 2. Hobart mixer is loud when they lift and low…"
type textarea "x"
type textarea "1.Pasta machine is running loud. 2. Hobart mixer is loud when they lift and low…"
type textarea "x"
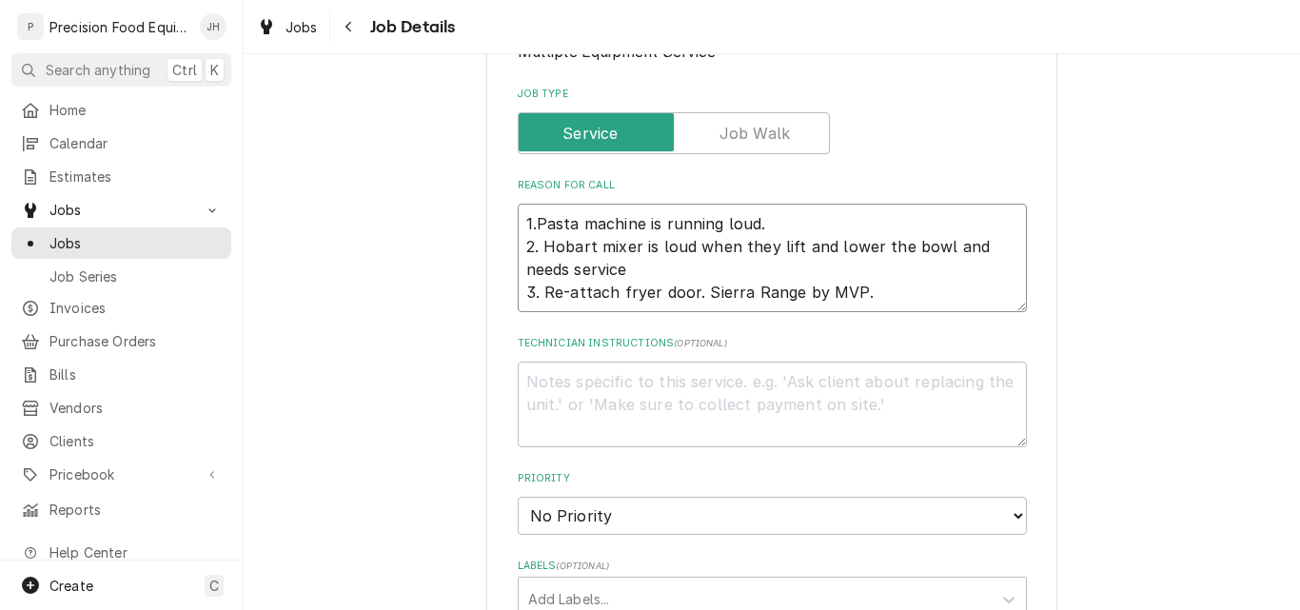
type textarea "1.Pasta machine is running loud. 2. Hobart mixer is loud when they lift and low…"
type textarea "x"
type textarea "1.Pasta machine is running loud. 2. Hobart mixer is loud when they lift and low…"
type textarea "x"
type textarea "1.Pasta machine is running loud. 2. Hobart mixer is loud when they lift and low…"
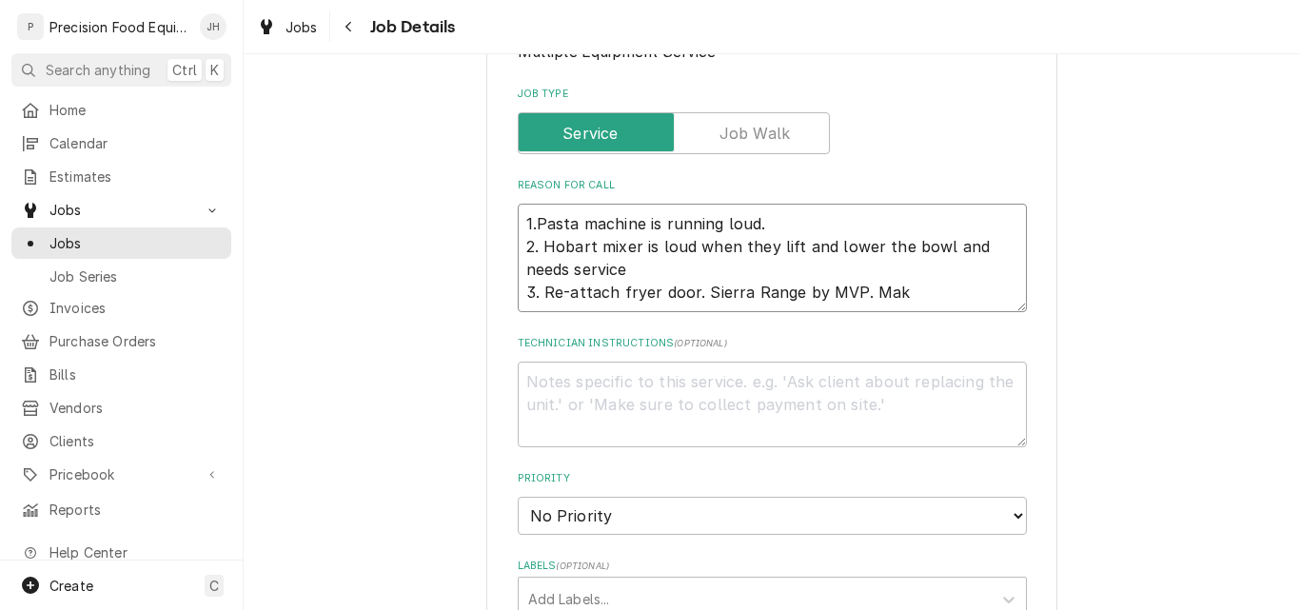
type textarea "x"
type textarea "1.Pasta machine is running loud. 2. Hobart mixer is loud when they lift and low…"
type textarea "x"
type textarea "1.Pasta machine is running loud. 2. Hobart mixer is loud when they lift and low…"
type textarea "x"
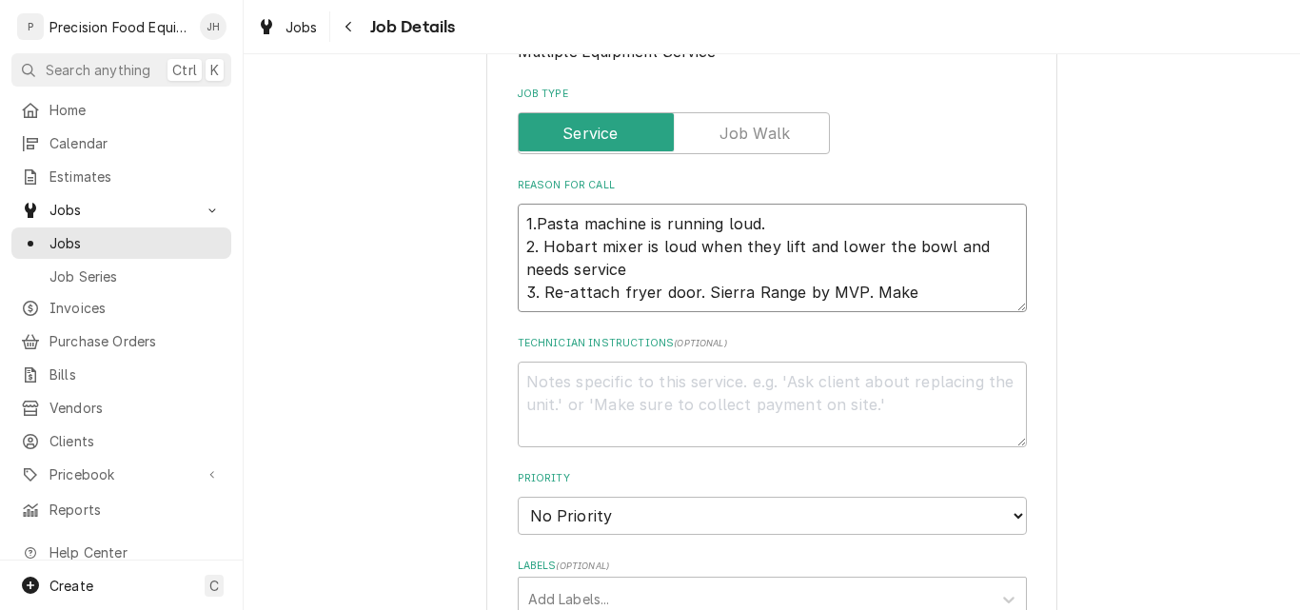
type textarea "1.Pasta machine is running loud. 2. Hobart mixer is loud when they lift and low…"
type textarea "x"
type textarea "1.Pasta machine is running loud. 2. Hobart mixer is loud when they lift and low…"
type textarea "x"
type textarea "1.Pasta machine is running loud. 2. Hobart mixer is loud when they lift and low…"
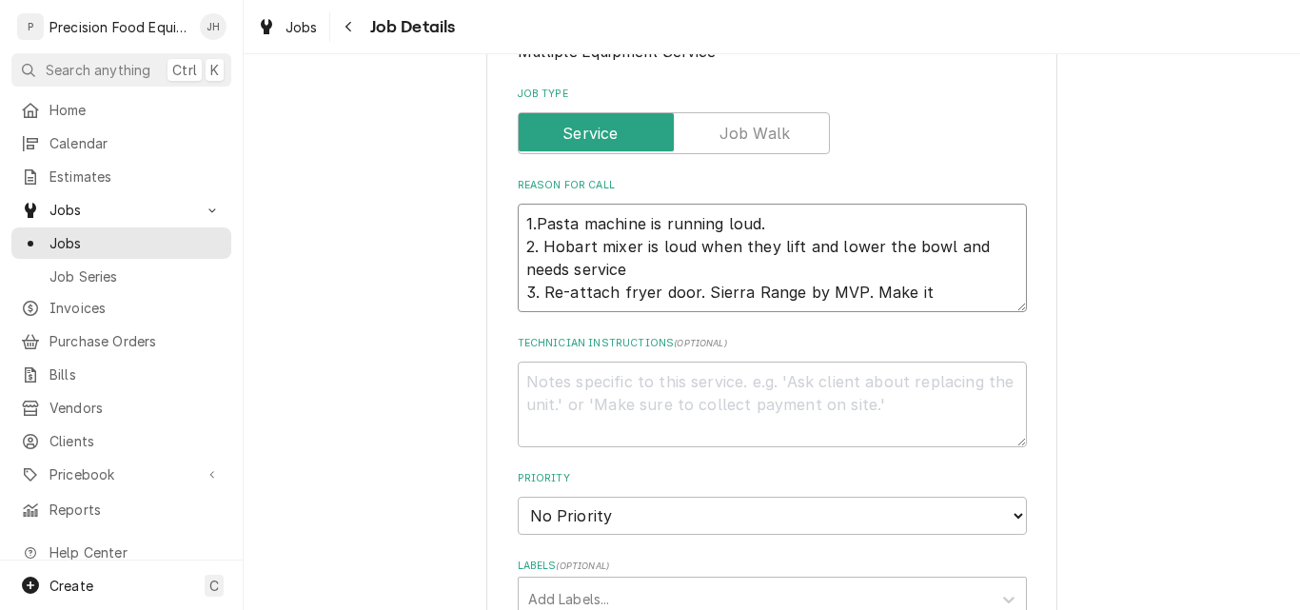
type textarea "x"
type textarea "1.Pasta machine is running loud. 2. Hobart mixer is loud when they lift and low…"
type textarea "x"
type textarea "1.Pasta machine is running loud. 2. Hobart mixer is loud when they lift and low…"
type textarea "x"
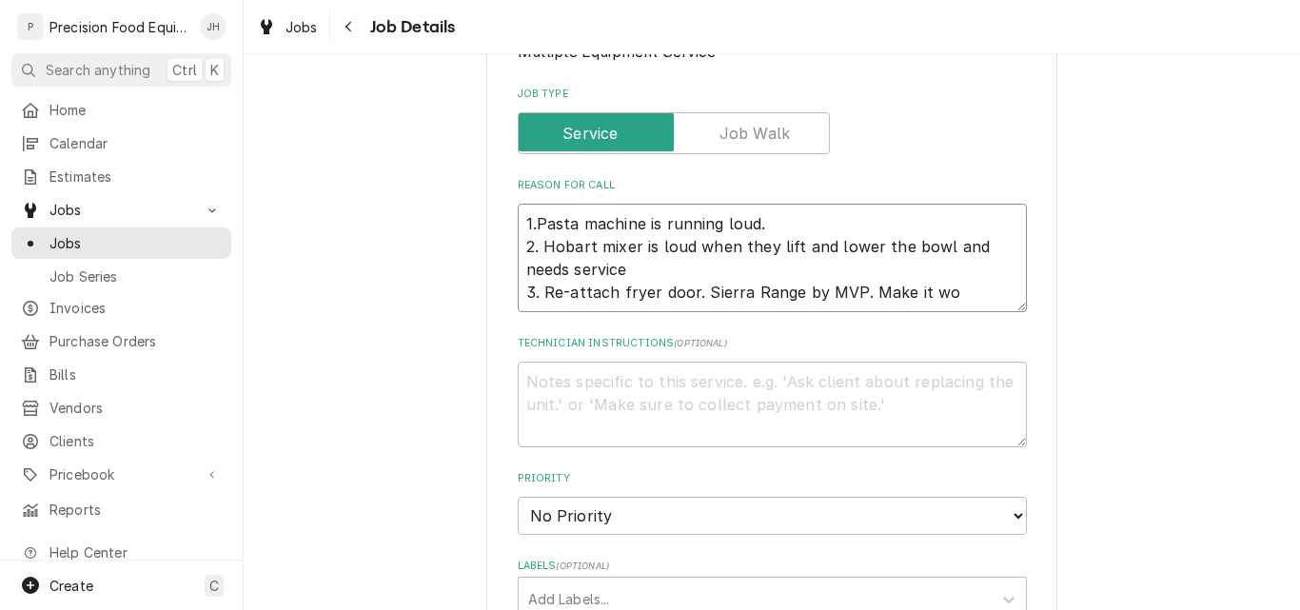
type textarea "1.Pasta machine is running loud. 2. Hobart mixer is loud when they lift and low…"
type textarea "x"
type textarea "1.Pasta machine is running loud. 2. Hobart mixer is loud when they lift and low…"
type textarea "x"
type textarea "1.Pasta machine is running loud. 2. Hobart mixer is loud when they lift and low…"
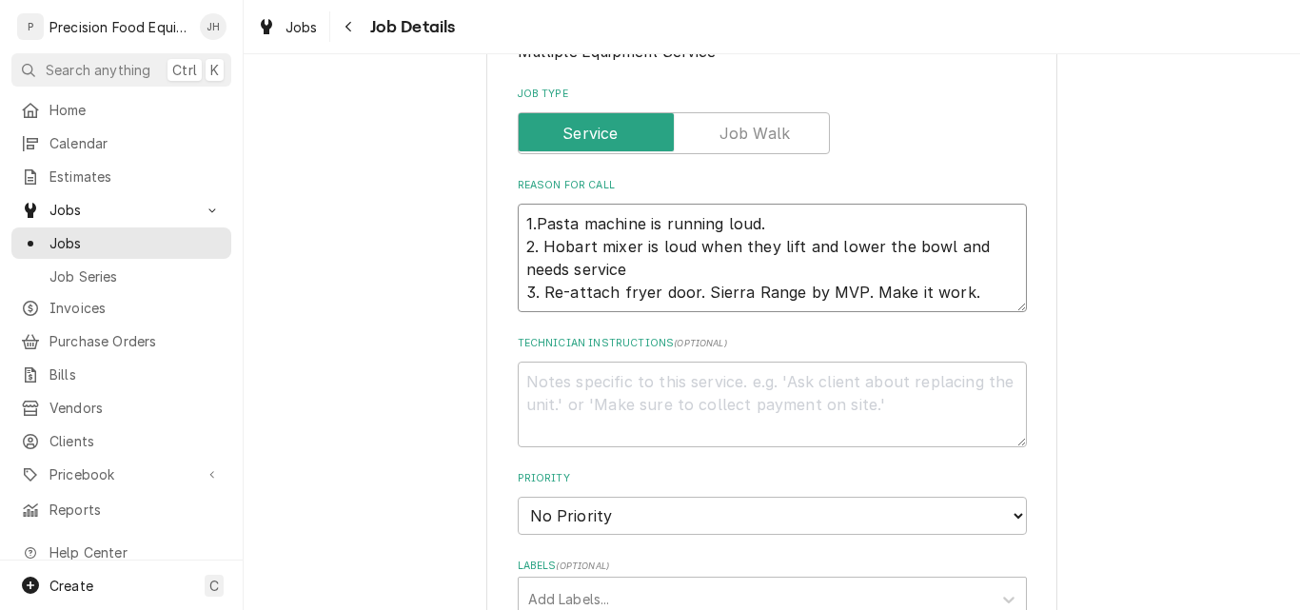
type textarea "x"
type textarea "1.Pasta machine is running loud. 2. Hobart mixer is loud when they lift and low…"
type textarea "x"
type textarea "1.Pasta machine is running loud. 2. Hobart mixer is loud when they lift and low…"
type textarea "x"
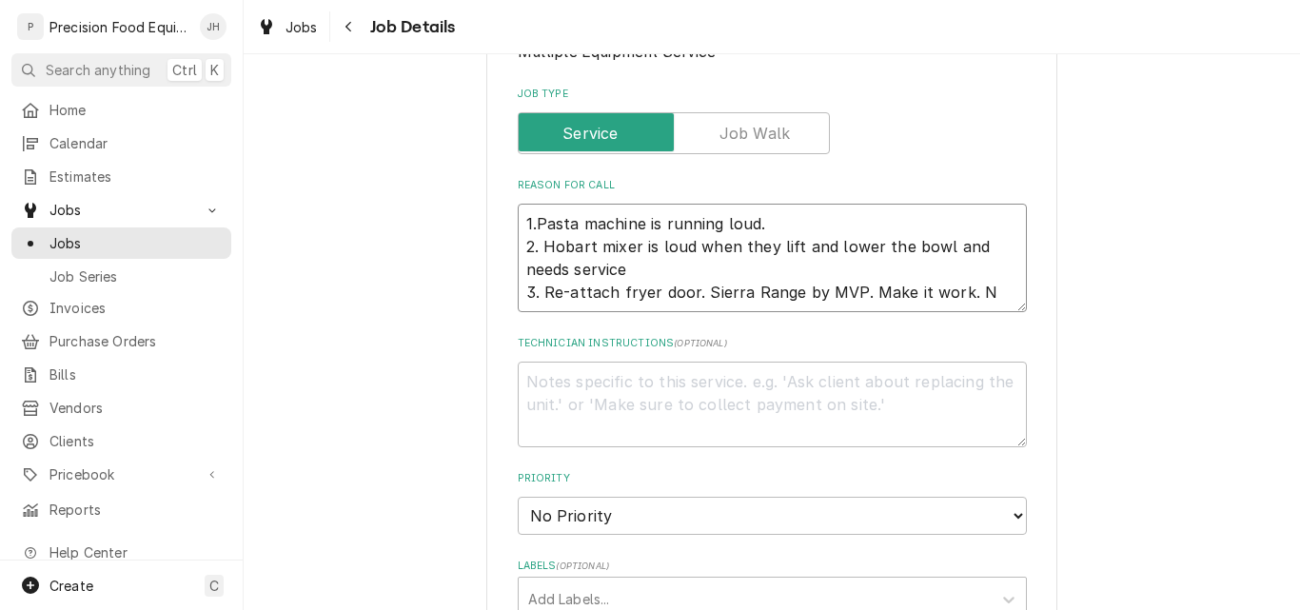
type textarea "1.Pasta machine is running loud. 2. Hobart mixer is loud when they lift and low…"
type textarea "x"
type textarea "1.Pasta machine is running loud. 2. Hobart mixer is loud when they lift and low…"
type textarea "x"
type textarea "1.Pasta machine is running loud. 2. Hobart mixer is loud when they lift and low…"
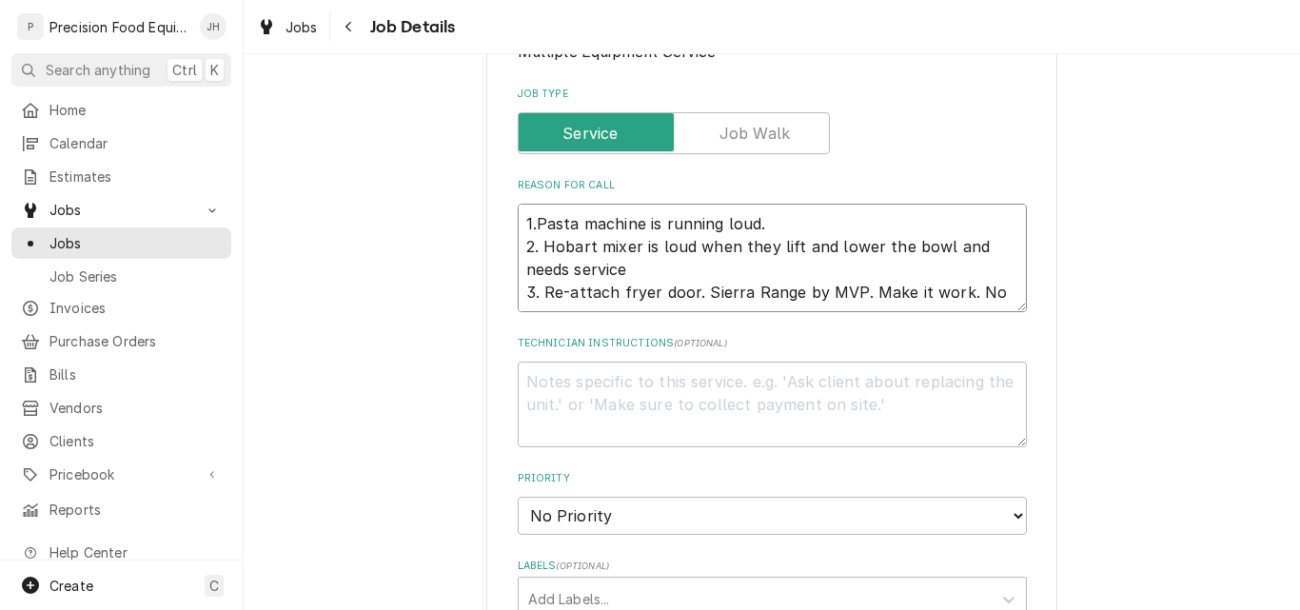
type textarea "x"
type textarea "1.Pasta machine is running loud. 2. Hobart mixer is loud when they lift and low…"
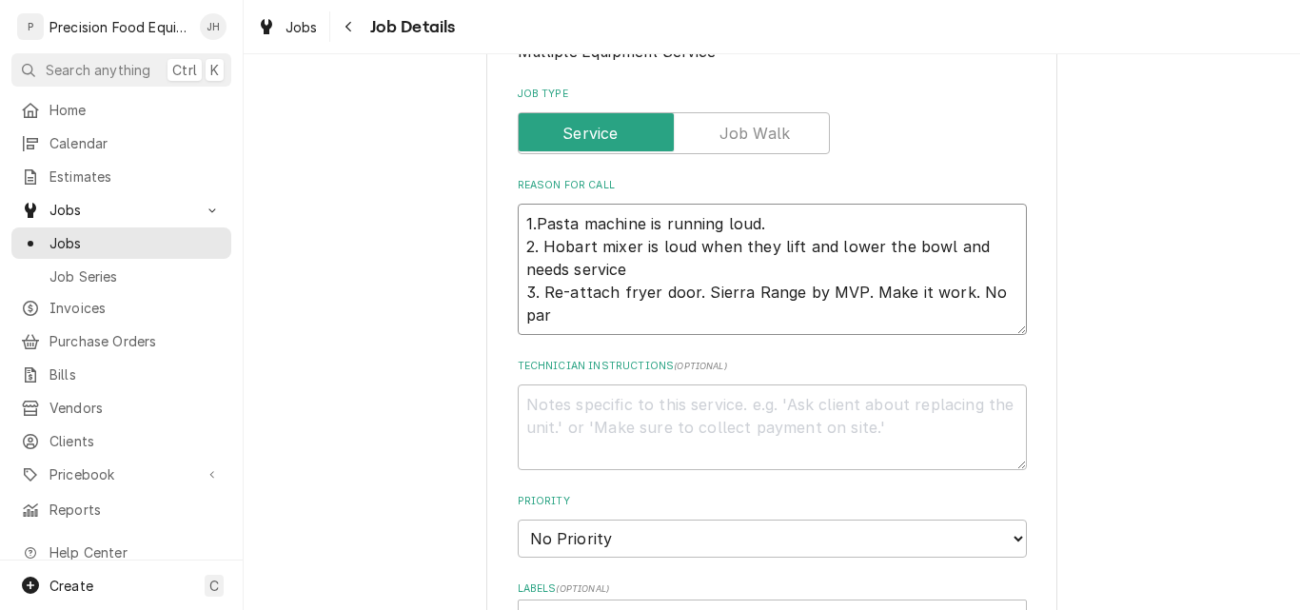
type textarea "x"
type textarea "1.Pasta machine is running loud. 2. Hobart mixer is loud when they lift and low…"
type textarea "x"
type textarea "1.Pasta machine is running loud. 2. Hobart mixer is loud when they lift and low…"
type textarea "x"
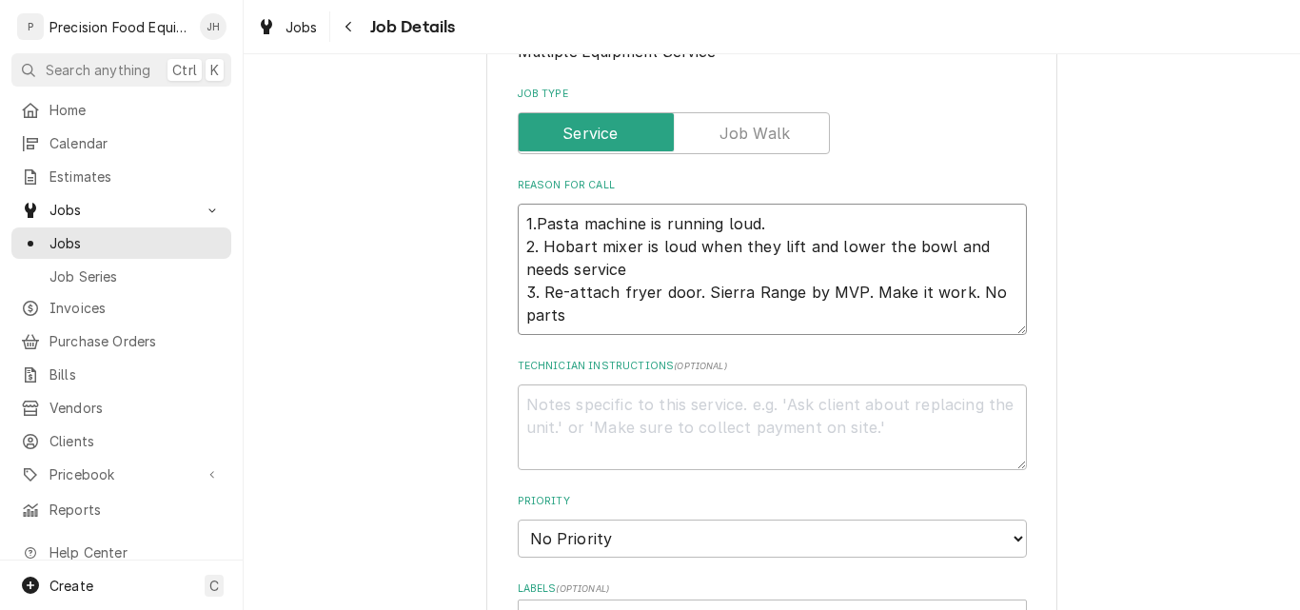
type textarea "1.Pasta machine is running loud. 2. Hobart mixer is loud when they lift and low…"
type textarea "x"
type textarea "1.Pasta machine is running loud. 2. Hobart mixer is loud when they lift and low…"
type textarea "x"
type textarea "1.Pasta machine is running loud. 2. Hobart mixer is loud when they lift and low…"
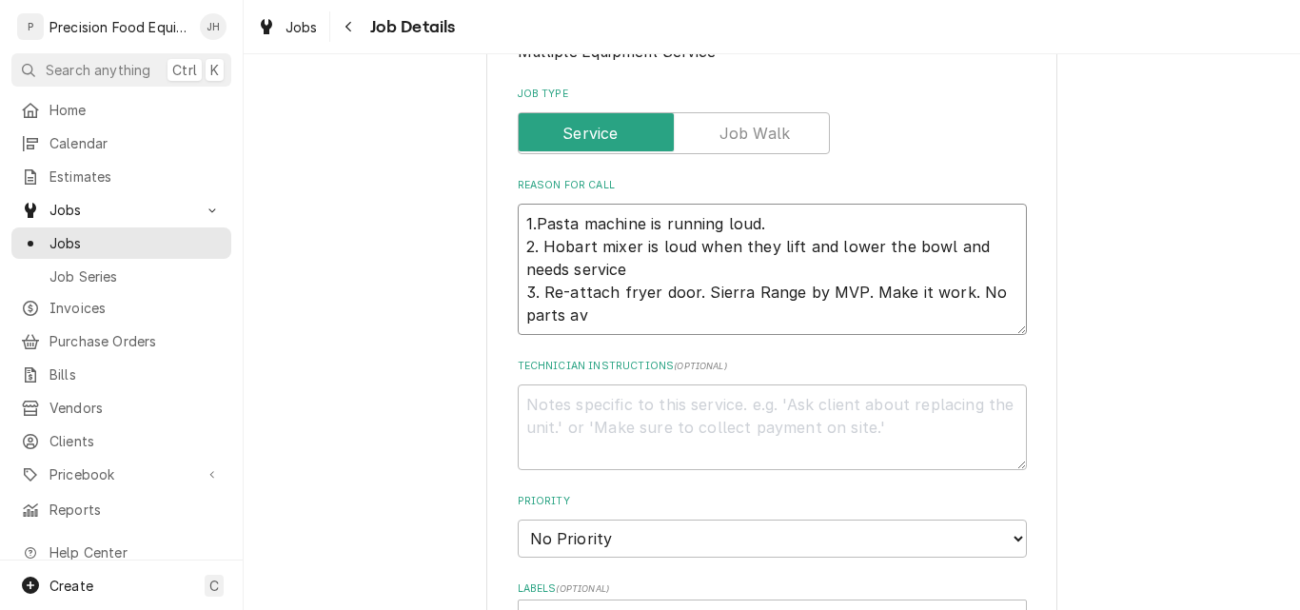
type textarea "x"
type textarea "1.Pasta machine is running loud. 2. Hobart mixer is loud when they lift and low…"
type textarea "x"
type textarea "1.Pasta machine is running loud. 2. Hobart mixer is loud when they lift and low…"
type textarea "x"
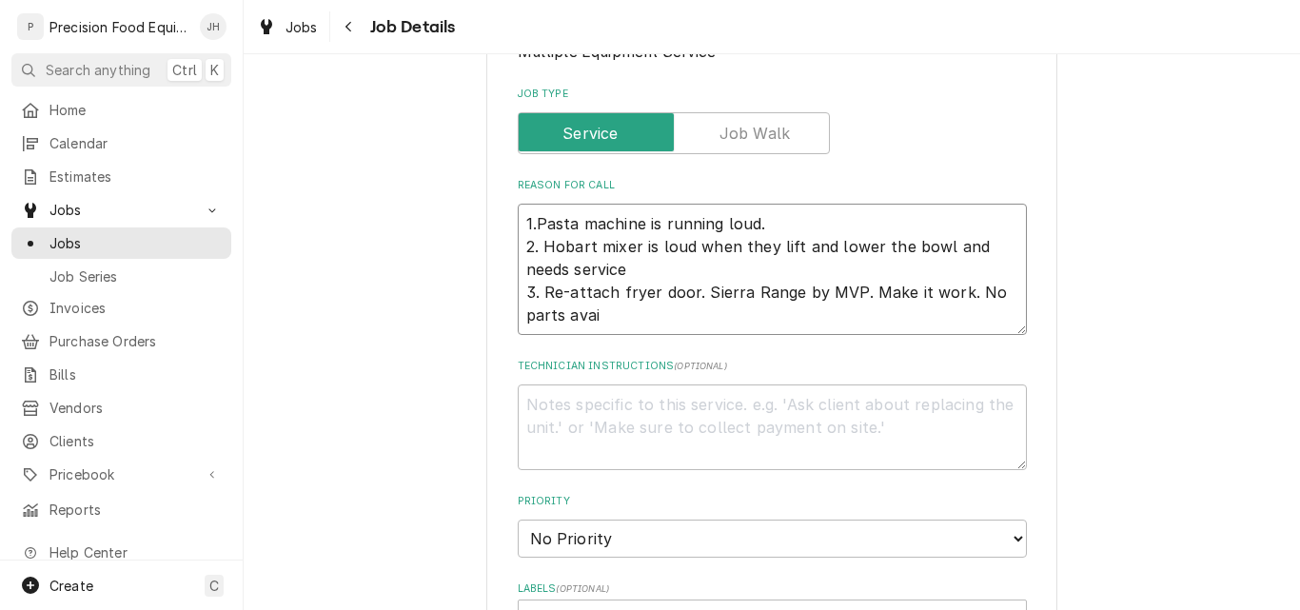
type textarea "1.Pasta machine is running loud. 2. Hobart mixer is loud when they lift and low…"
type textarea "x"
type textarea "1.Pasta machine is running loud. 2. Hobart mixer is loud when they lift and low…"
type textarea "x"
type textarea "1.Pasta machine is running loud. 2. Hobart mixer is loud when they lift and low…"
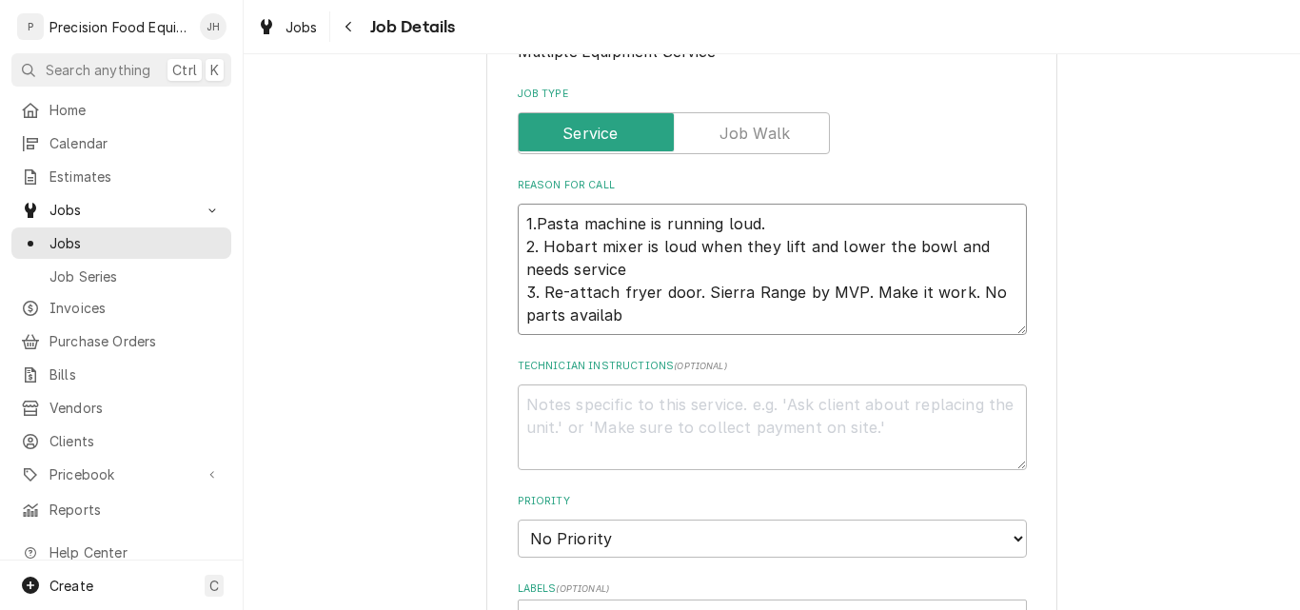
type textarea "x"
type textarea "1.Pasta machine is running loud. 2. Hobart mixer is loud when they lift and low…"
type textarea "x"
type textarea "1.Pasta machine is running loud. 2. Hobart mixer is loud when they lift and low…"
type textarea "x"
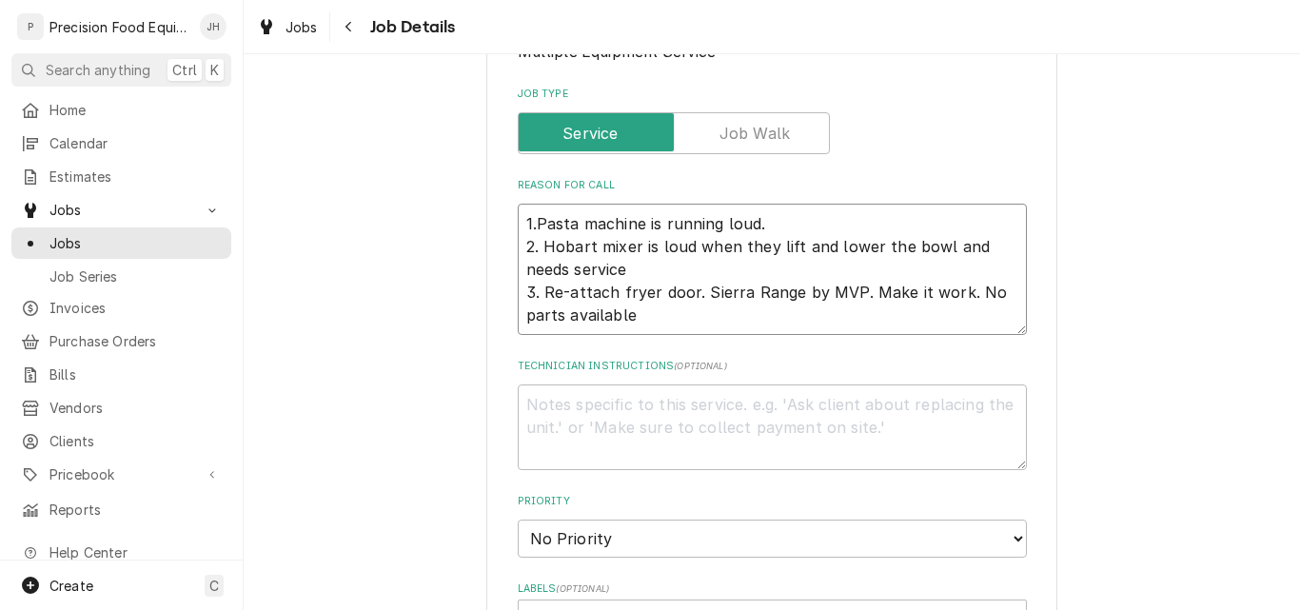
type textarea "1.Pasta machine is running loud. 2. Hobart mixer is loud when they lift and low…"
type textarea "x"
type textarea "1.Pasta machine is running loud. 2. Hobart mixer is loud when they lift and low…"
type textarea "x"
type textarea "1.Pasta machine is running loud. 2. Hobart mixer is loud when they lift and low…"
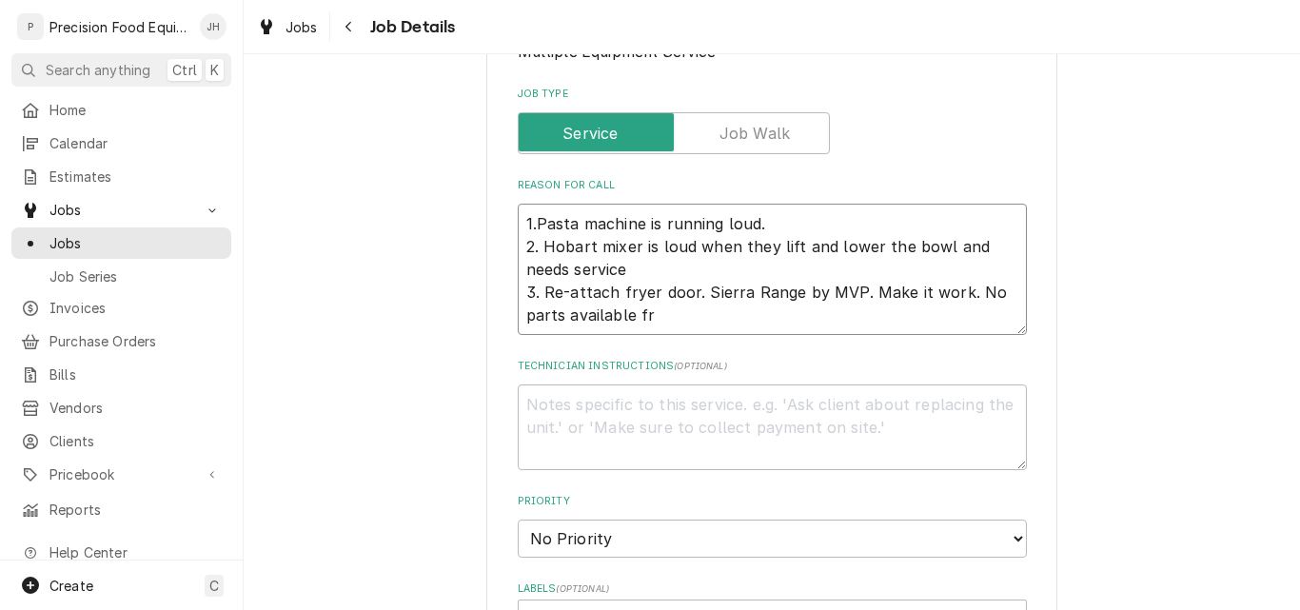
type textarea "x"
type textarea "1.Pasta machine is running loud. 2. Hobart mixer is loud when they lift and low…"
type textarea "x"
type textarea "1.Pasta machine is running loud. 2. Hobart mixer is loud when they lift and low…"
type textarea "x"
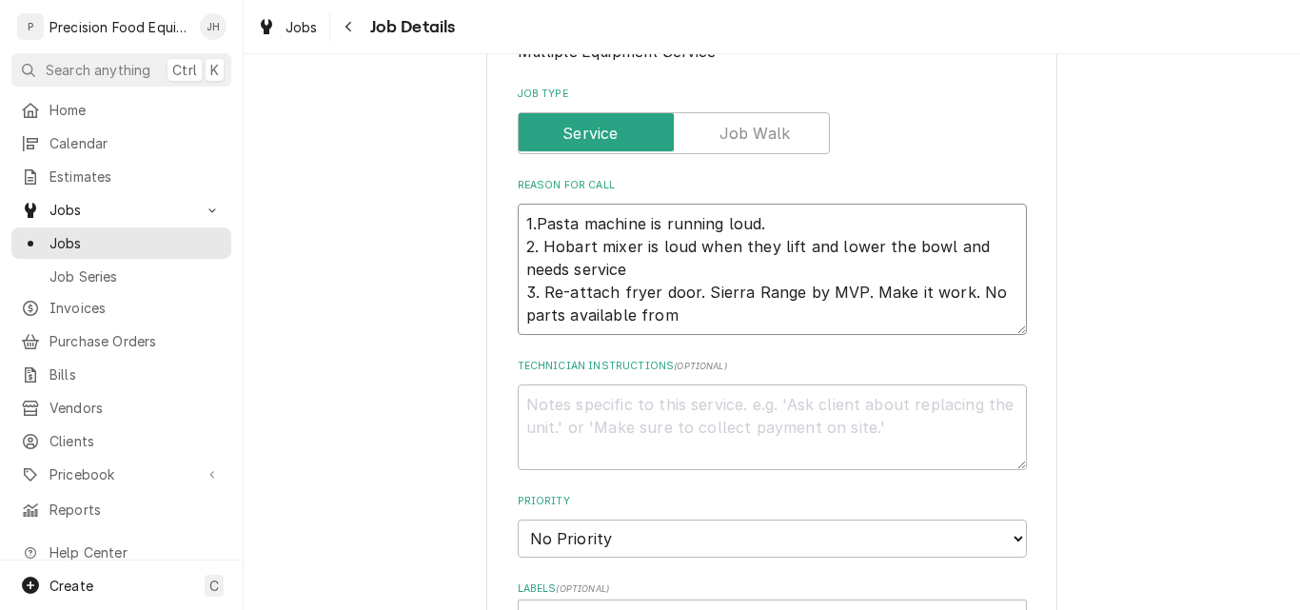
type textarea "1.Pasta machine is running loud. 2. Hobart mixer is loud when they lift and low…"
type textarea "x"
type textarea "1.Pasta machine is running loud. 2. Hobart mixer is loud when they lift and low…"
type textarea "x"
type textarea "1.Pasta machine is running loud. 2. Hobart mixer is loud when they lift and low…"
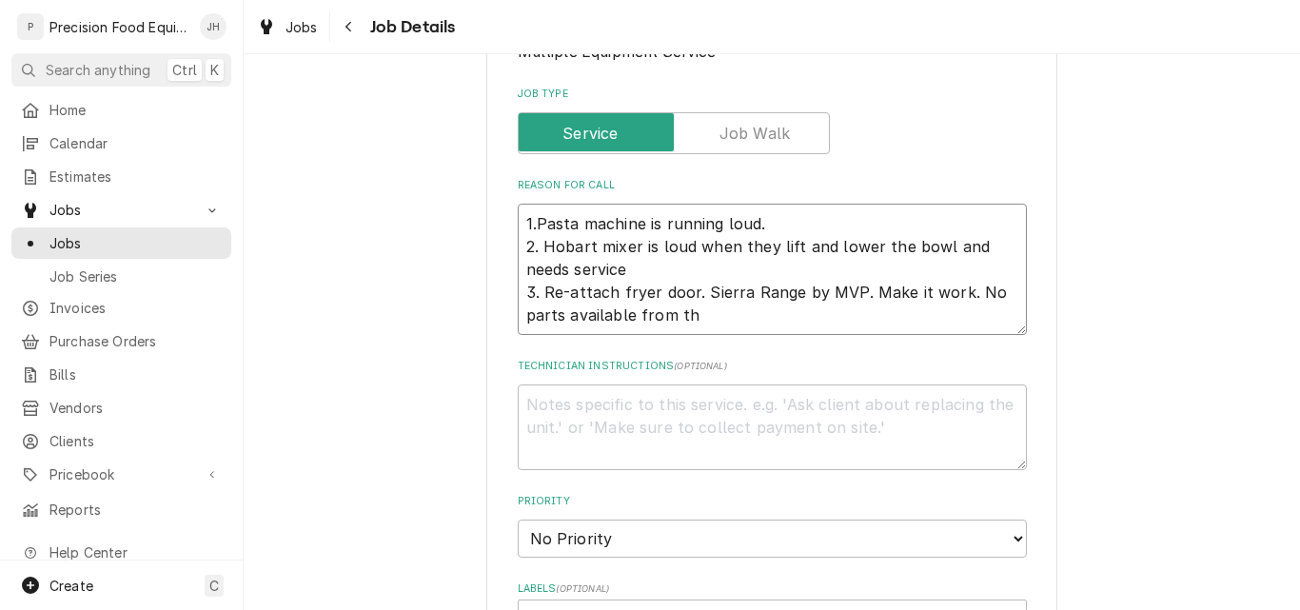
type textarea "x"
type textarea "1.Pasta machine is running loud. 2. Hobart mixer is loud when they lift and low…"
type textarea "x"
type textarea "1.Pasta machine is running loud. 2. Hobart mixer is loud when they lift and low…"
type textarea "x"
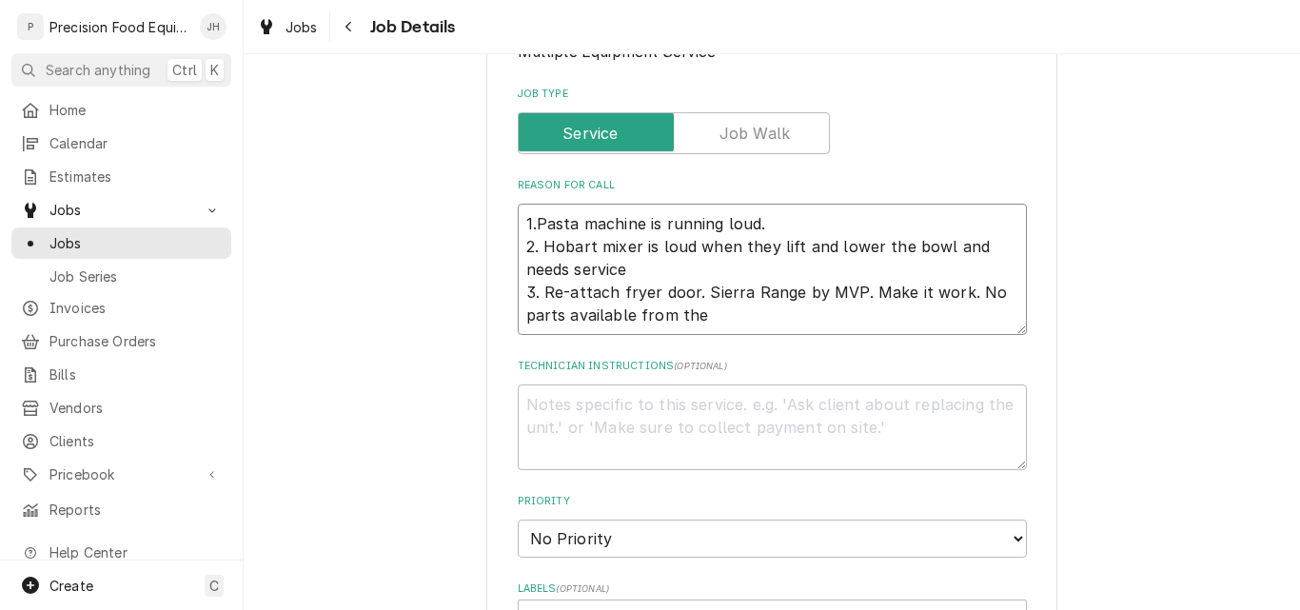
type textarea "1.Pasta machine is running loud. 2. Hobart mixer is loud when they lift and low…"
type textarea "x"
type textarea "1.Pasta machine is running loud. 2. Hobart mixer is loud when they lift and low…"
type textarea "x"
type textarea "1.Pasta machine is running loud. 2. Hobart mixer is loud when they lift and low…"
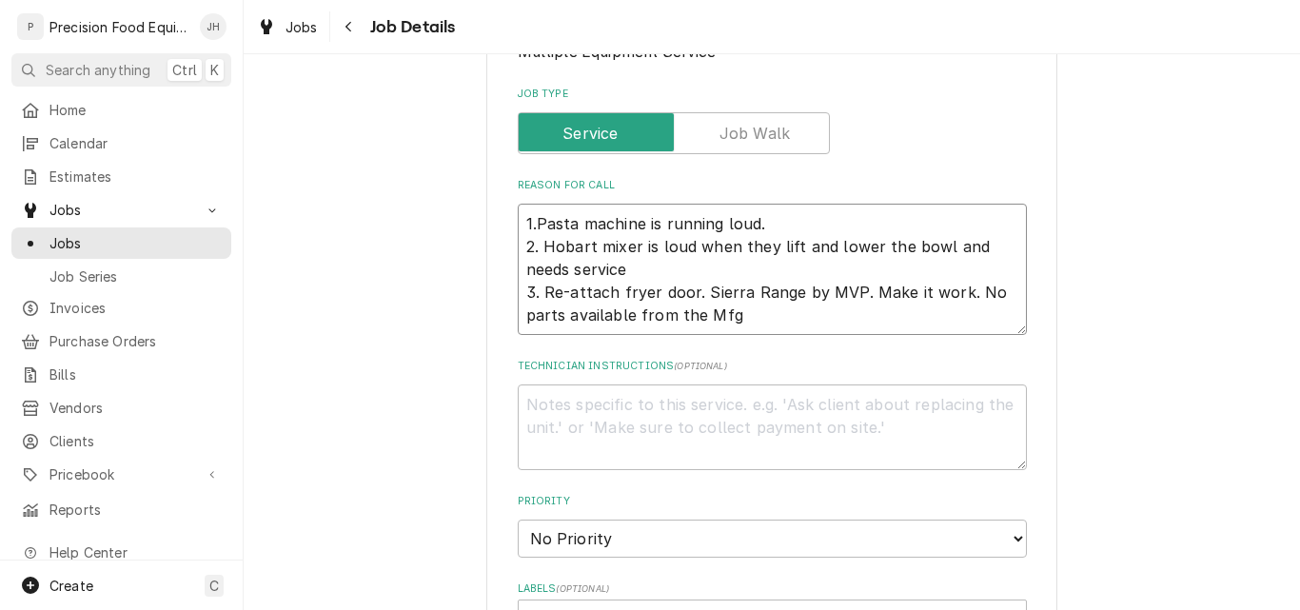
type textarea "x"
type textarea "1.Pasta machine is running loud. 2. Hobart mixer is loud when they lift and low…"
type textarea "x"
type textarea "1.Pasta machine is running loud. 2. Hobart mixer is loud when they lift and low…"
type textarea "x"
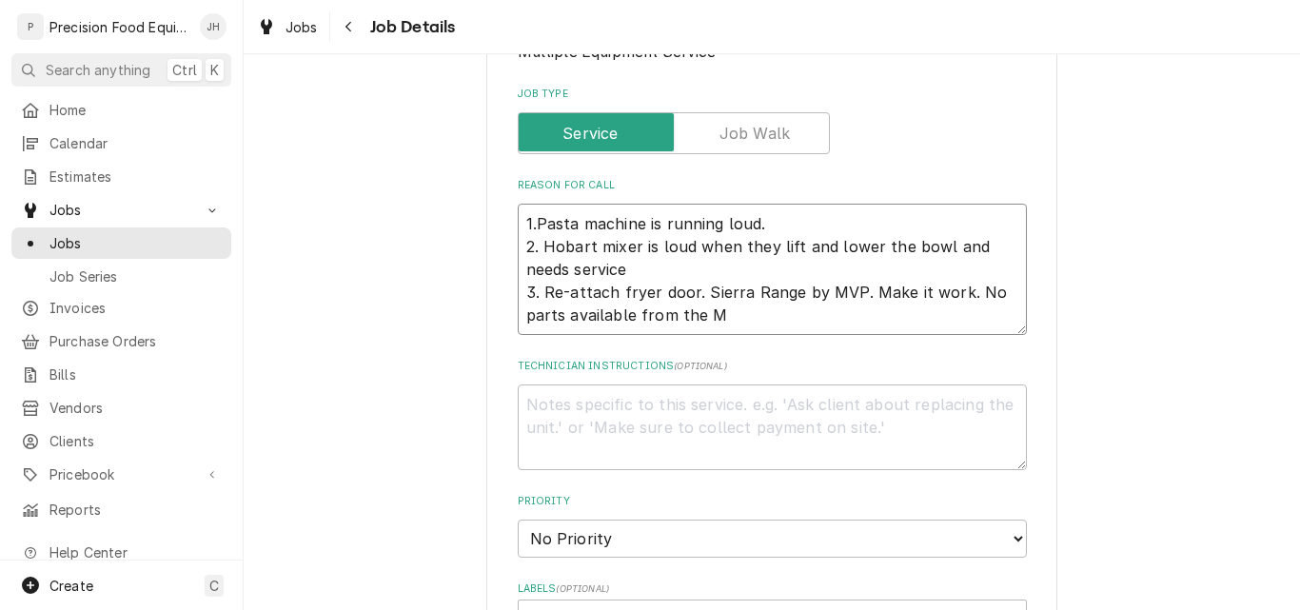
type textarea "1.Pasta machine is running loud. 2. Hobart mixer is loud when they lift and low…"
type textarea "x"
type textarea "1.Pasta machine is running loud. 2. Hobart mixer is loud when they lift and low…"
type textarea "x"
type textarea "1.Pasta machine is running loud. 2. Hobart mixer is loud when they lift and low…"
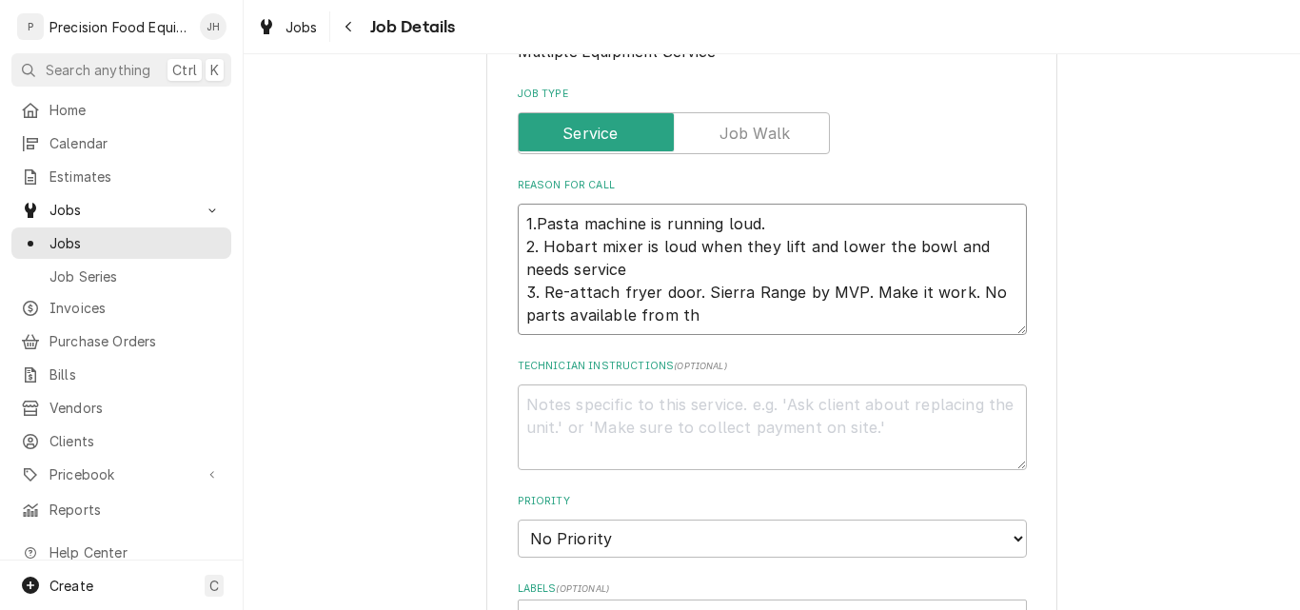
type textarea "x"
type textarea "1.Pasta machine is running loud. 2. Hobart mixer is loud when they lift and low…"
type textarea "x"
type textarea "1.Pasta machine is running loud. 2. Hobart mixer is loud when they lift and low…"
type textarea "x"
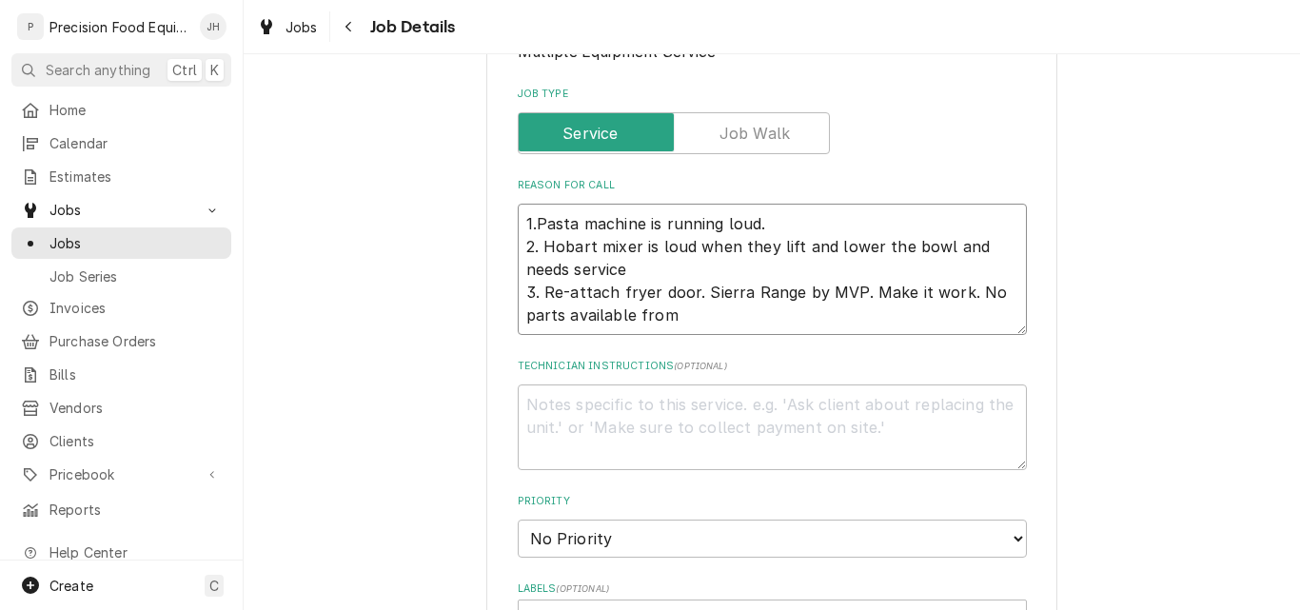
type textarea "1.Pasta machine is running loud. 2. Hobart mixer is loud when they lift and low…"
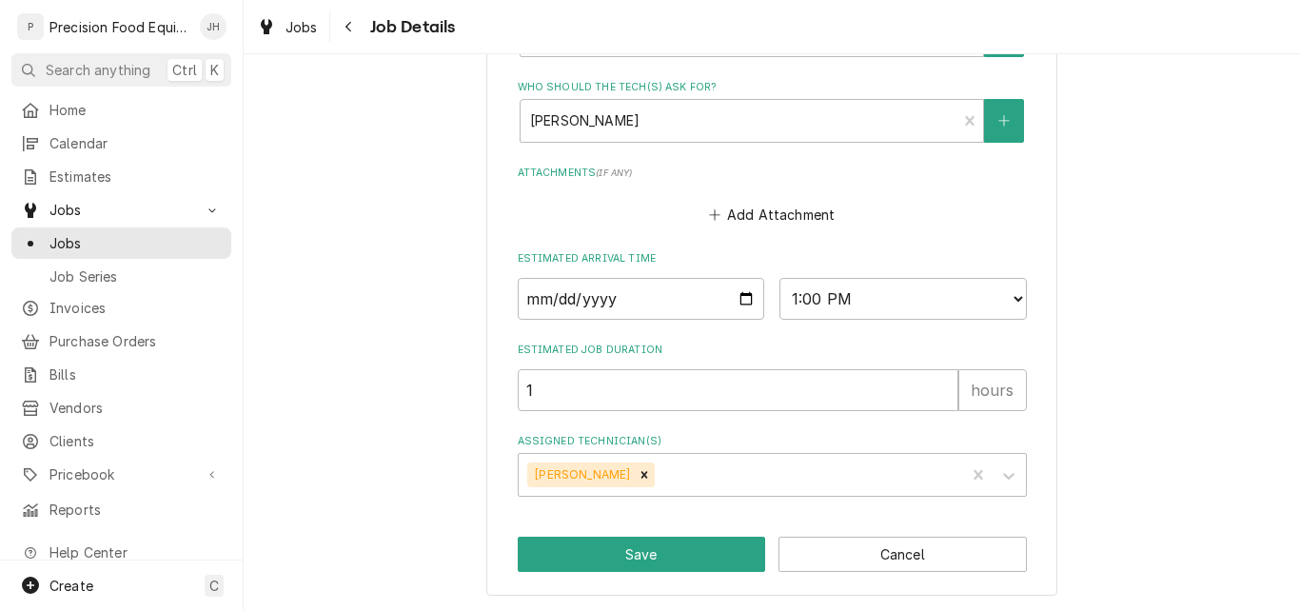
scroll to position [1174, 0]
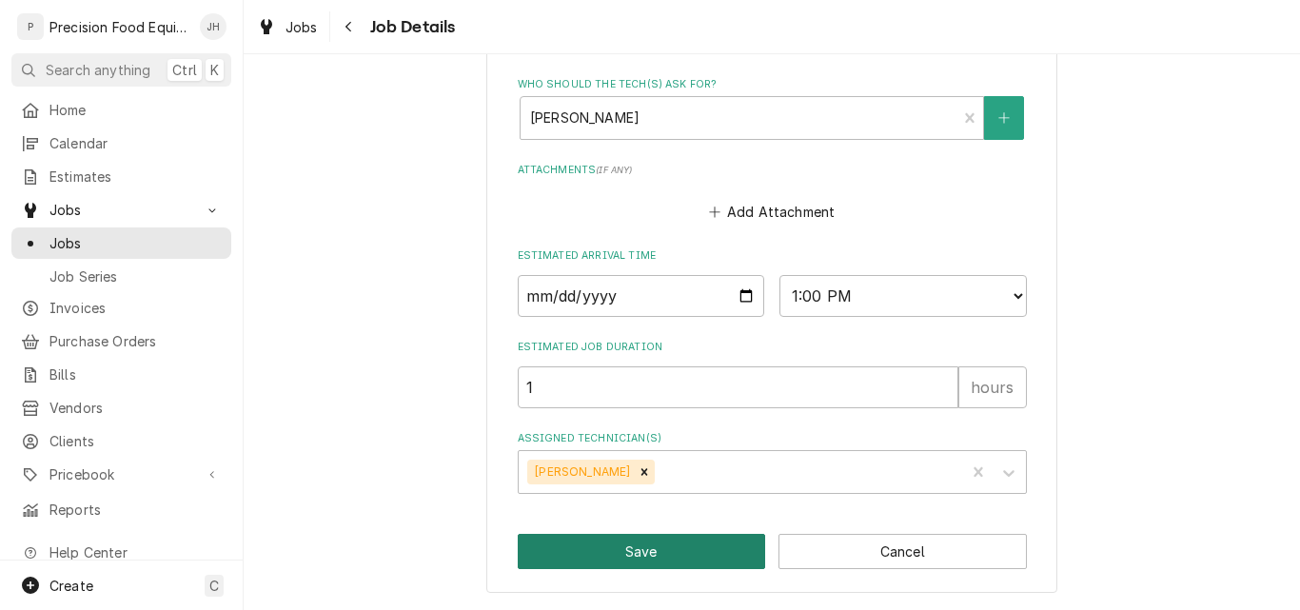
click at [642, 543] on button "Save" at bounding box center [642, 551] width 248 height 35
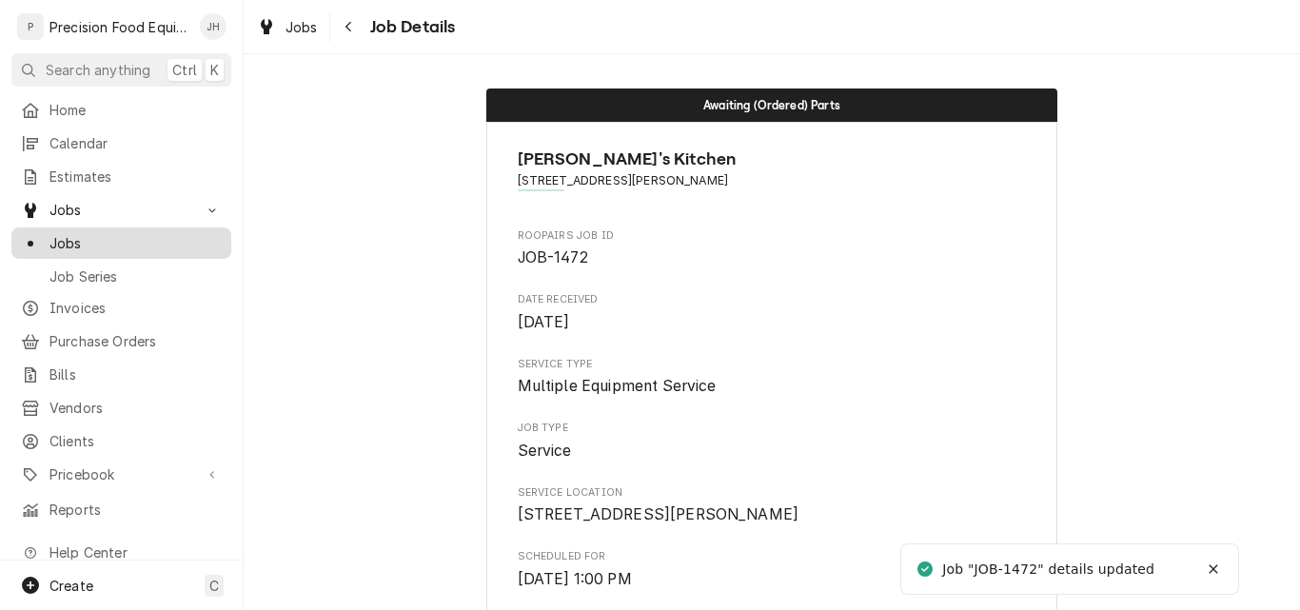
click at [69, 238] on span "Jobs" at bounding box center [135, 243] width 172 height 20
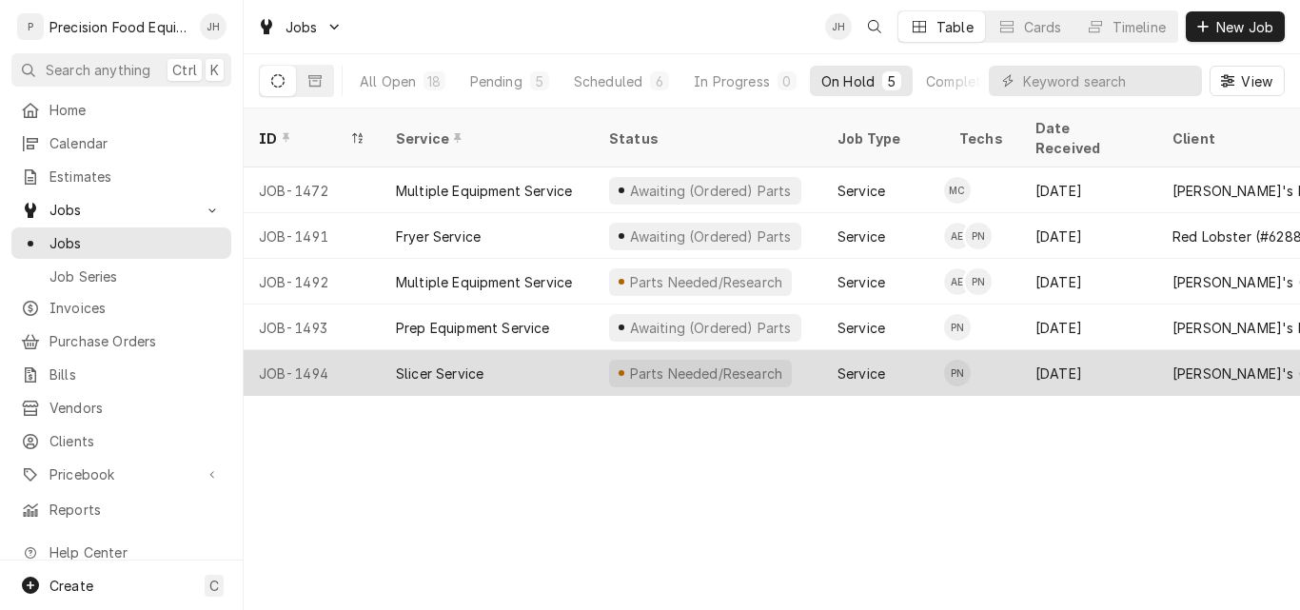
click at [508, 350] on div "Slicer Service" at bounding box center [487, 373] width 213 height 46
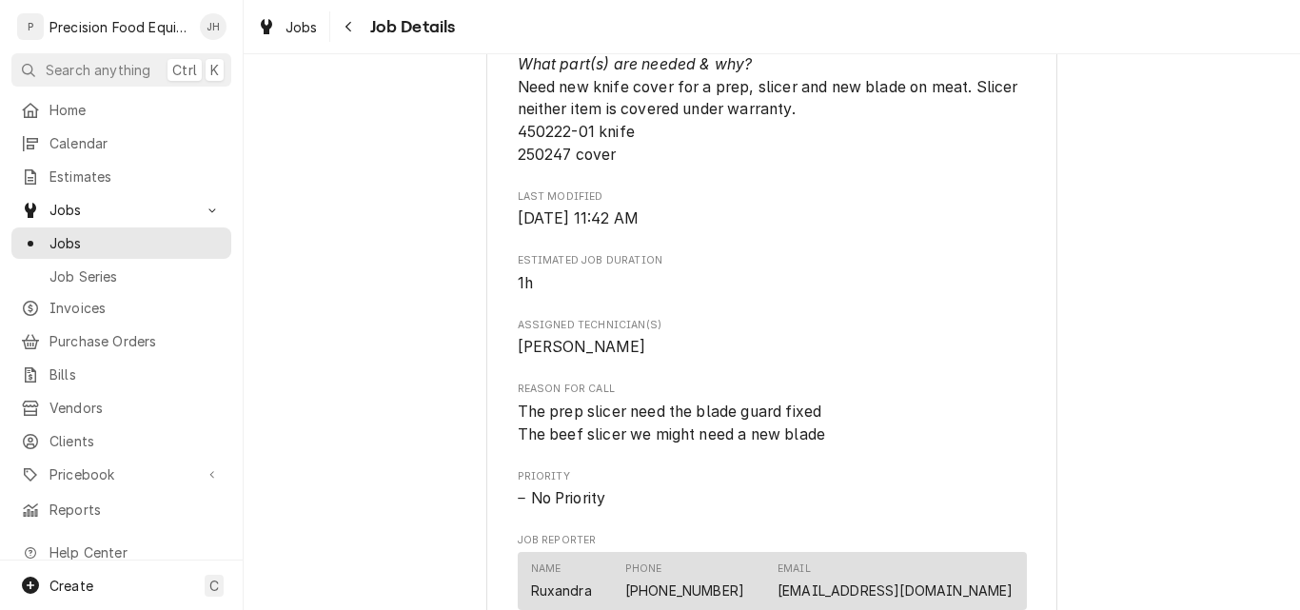
scroll to position [952, 0]
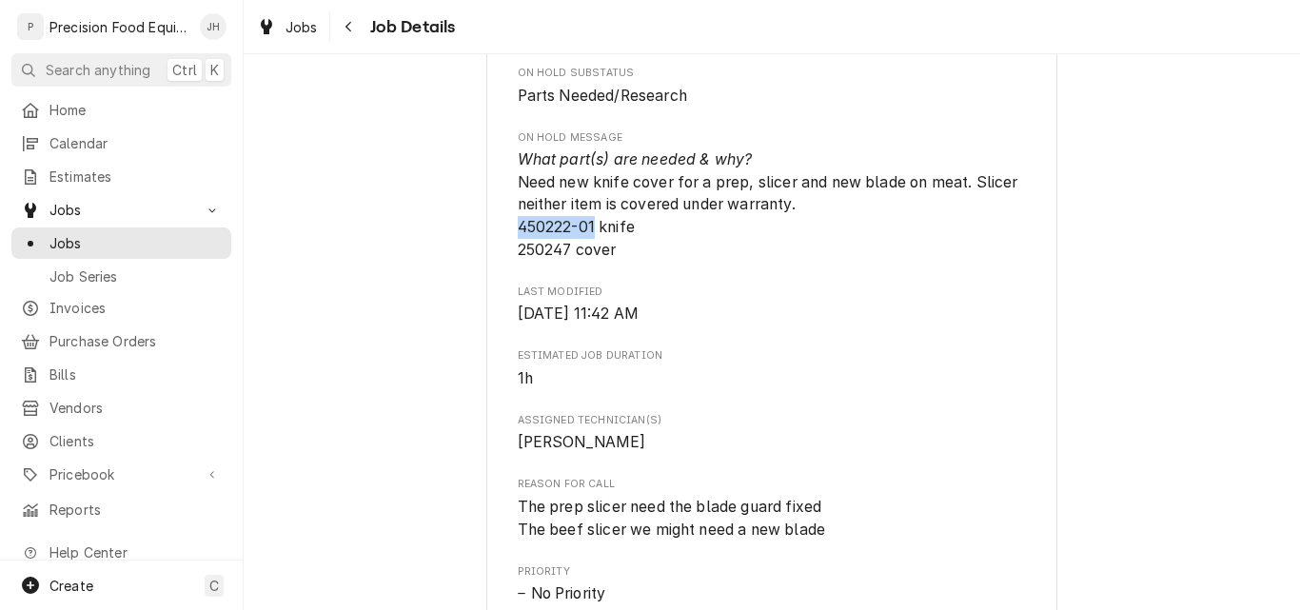
drag, startPoint x: 588, startPoint y: 227, endPoint x: 510, endPoint y: 226, distance: 78.0
click at [518, 226] on span "What part(s) are needed & why? Need new knife cover for a prep, slicer and new …" at bounding box center [770, 204] width 504 height 108
copy span "450222-01"
drag, startPoint x: 562, startPoint y: 250, endPoint x: 513, endPoint y: 250, distance: 49.5
click at [518, 250] on span "What part(s) are needed & why? Need new knife cover for a prep, slicer and new …" at bounding box center [770, 204] width 504 height 108
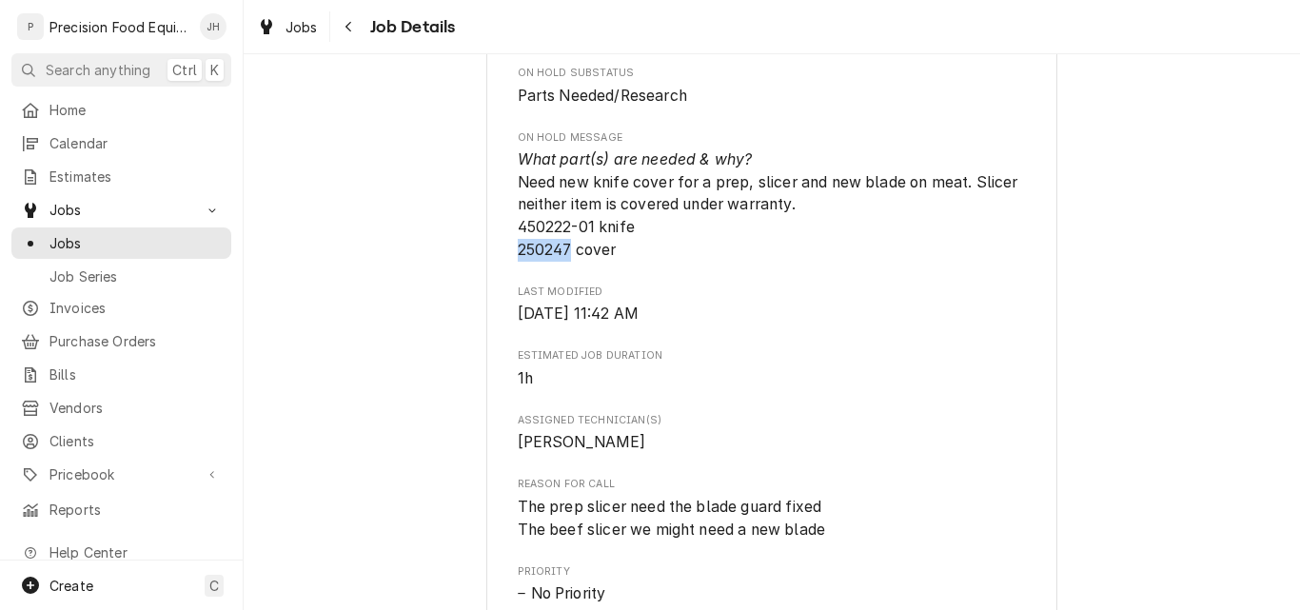
copy span "250247"
